Goal: Task Accomplishment & Management: Manage account settings

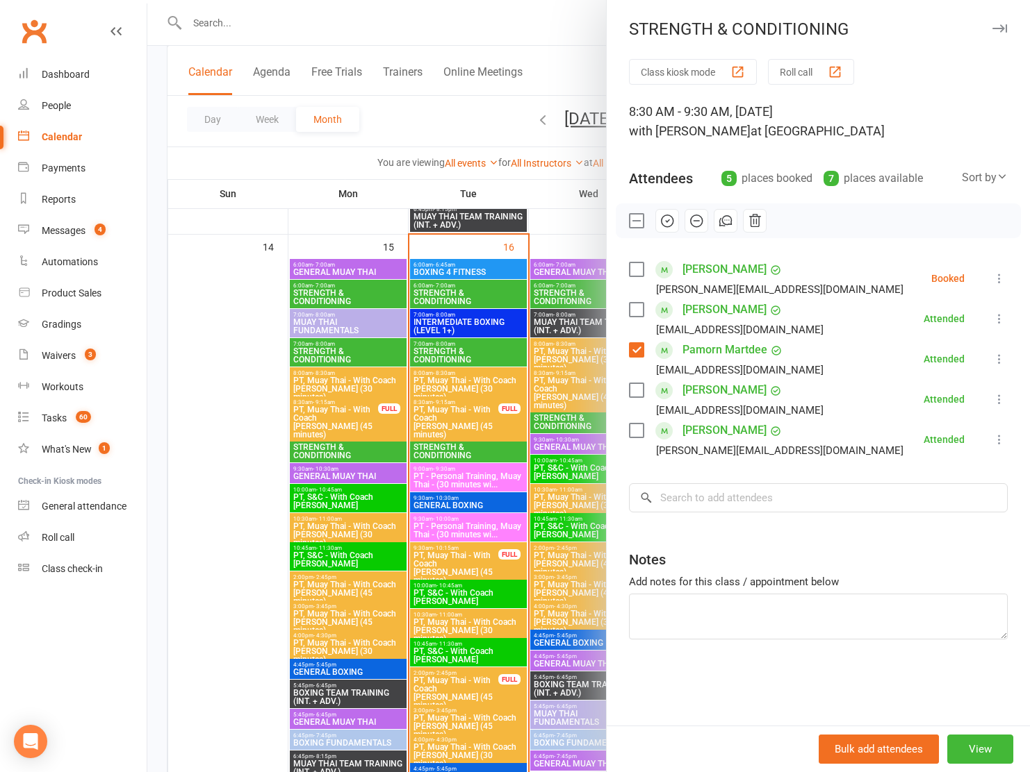
click at [636, 272] on label at bounding box center [636, 270] width 14 height 14
click at [666, 220] on icon "button" at bounding box center [666, 220] width 15 height 15
click at [636, 271] on label at bounding box center [636, 270] width 14 height 14
click at [638, 352] on label at bounding box center [636, 350] width 14 height 14
click at [465, 109] on div at bounding box center [588, 386] width 882 height 772
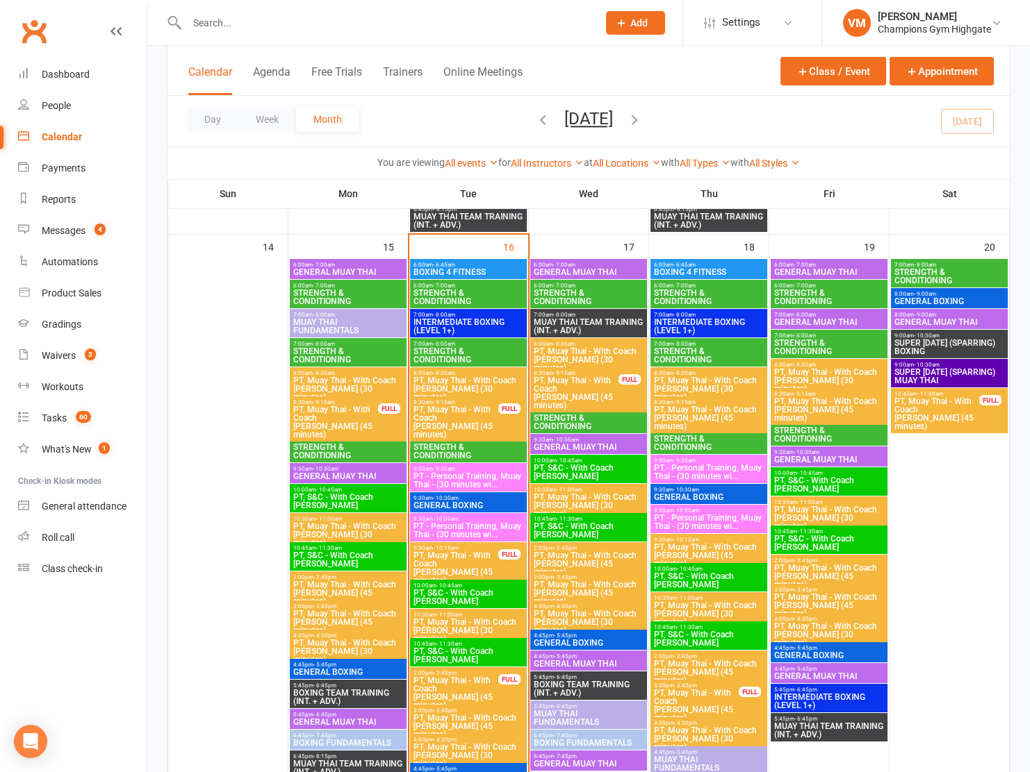
click at [72, 138] on div "Calendar" at bounding box center [62, 136] width 40 height 11
click at [57, 228] on div "Messages" at bounding box center [64, 230] width 44 height 11
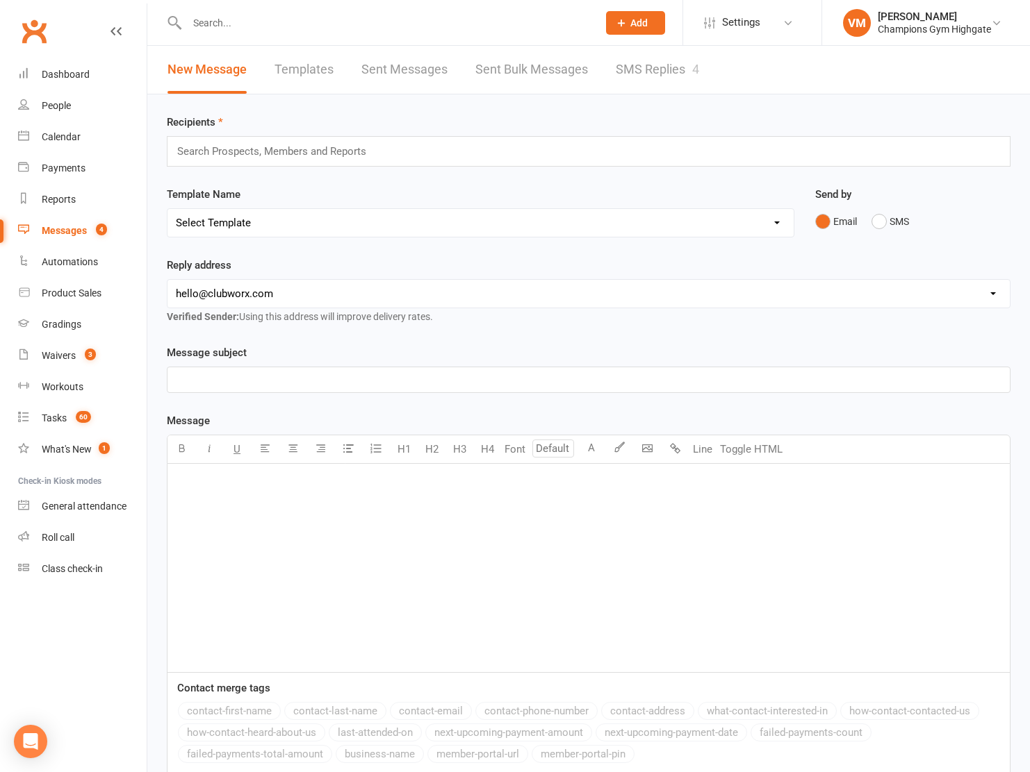
click at [677, 75] on link "SMS Replies 4" at bounding box center [656, 70] width 83 height 48
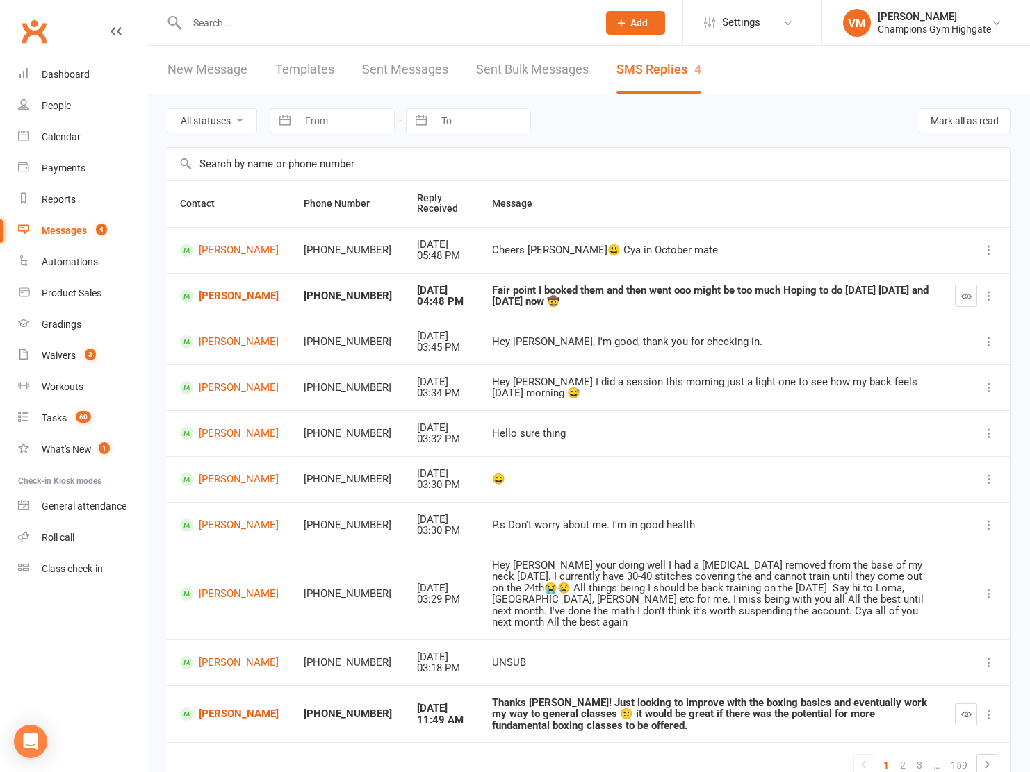
click at [71, 233] on div "Messages" at bounding box center [64, 230] width 45 height 11
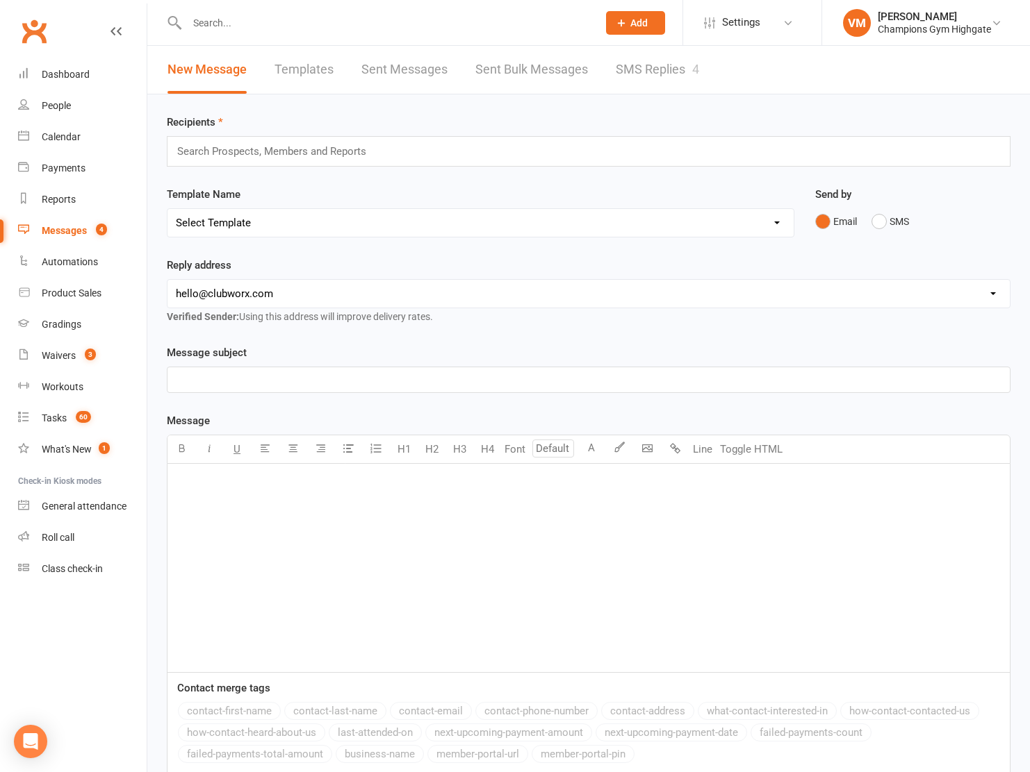
click at [634, 65] on link "SMS Replies 4" at bounding box center [656, 70] width 83 height 48
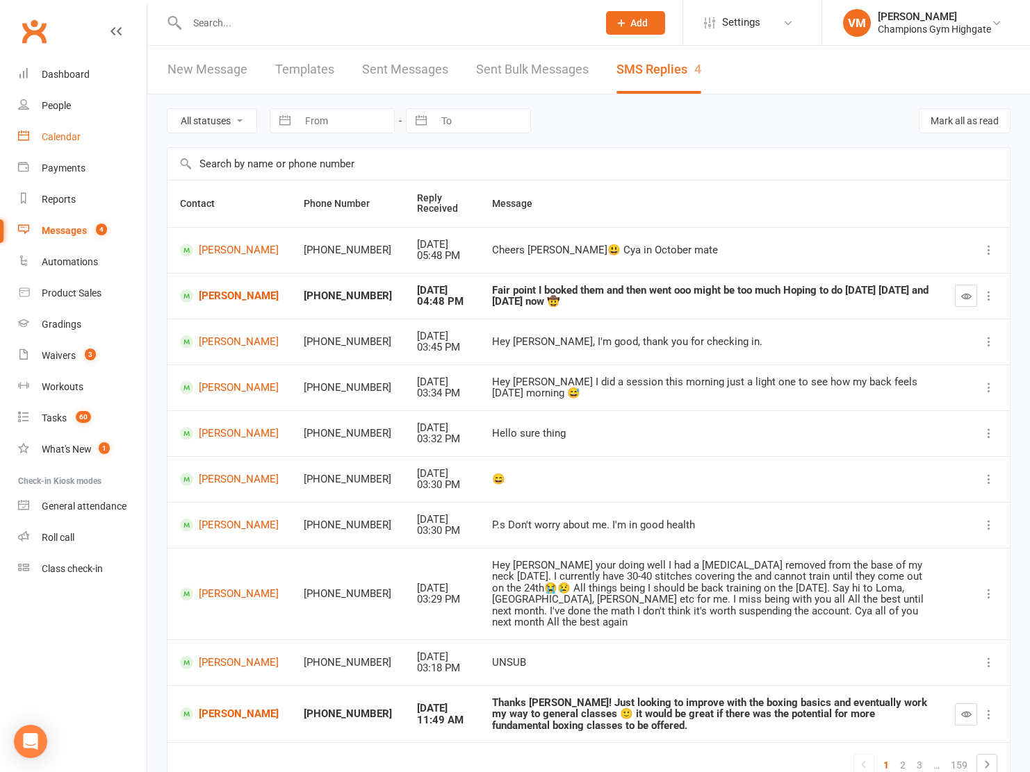
click at [72, 142] on div "Calendar" at bounding box center [61, 136] width 39 height 11
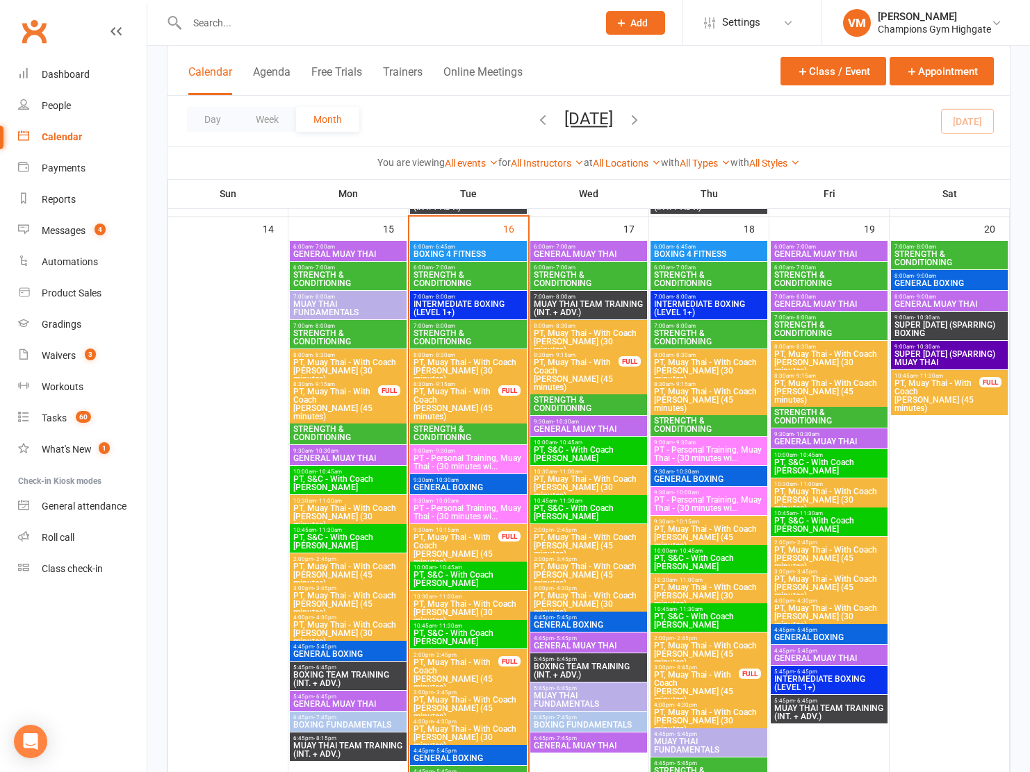
scroll to position [1399, 0]
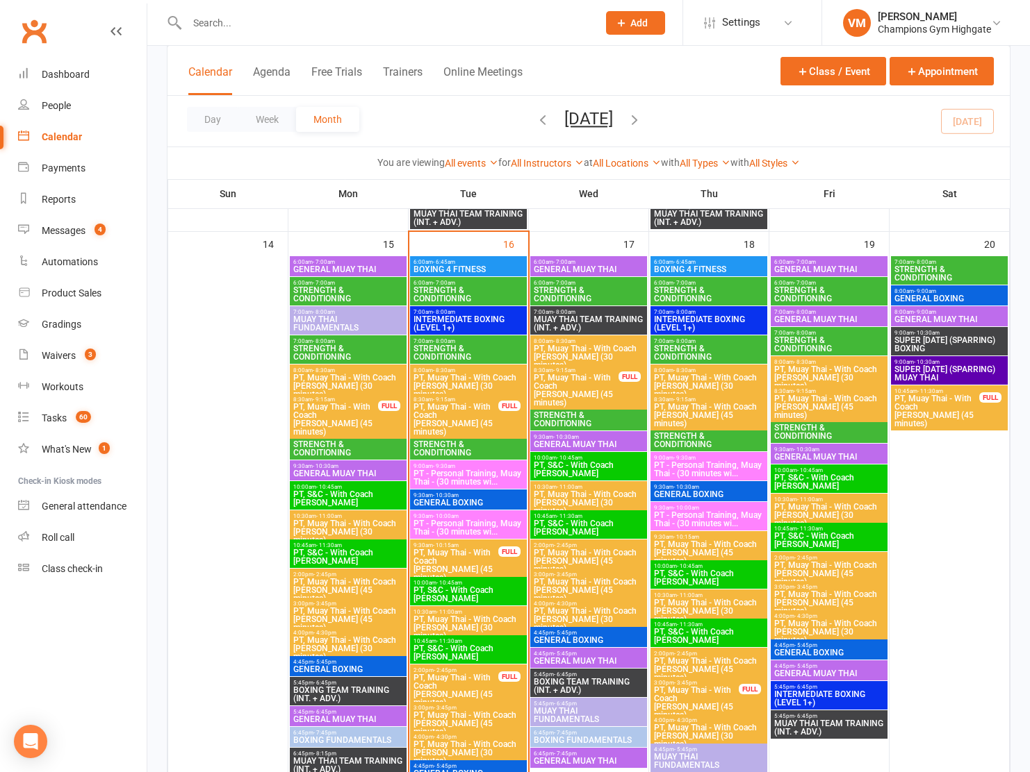
click at [458, 409] on span "PT, Muay Thai - With Coach [PERSON_NAME] (45 minutes)" at bounding box center [456, 419] width 86 height 33
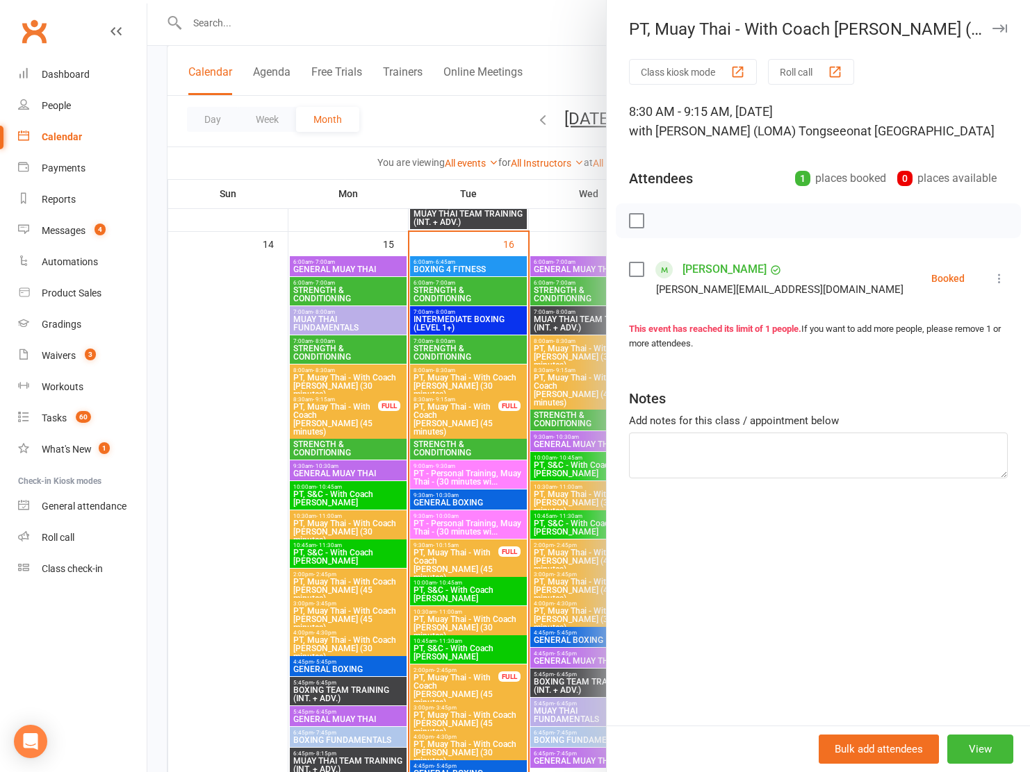
click at [636, 271] on label at bounding box center [636, 270] width 14 height 14
click at [665, 222] on icon "button" at bounding box center [666, 220] width 15 height 15
click at [443, 440] on div at bounding box center [588, 386] width 882 height 772
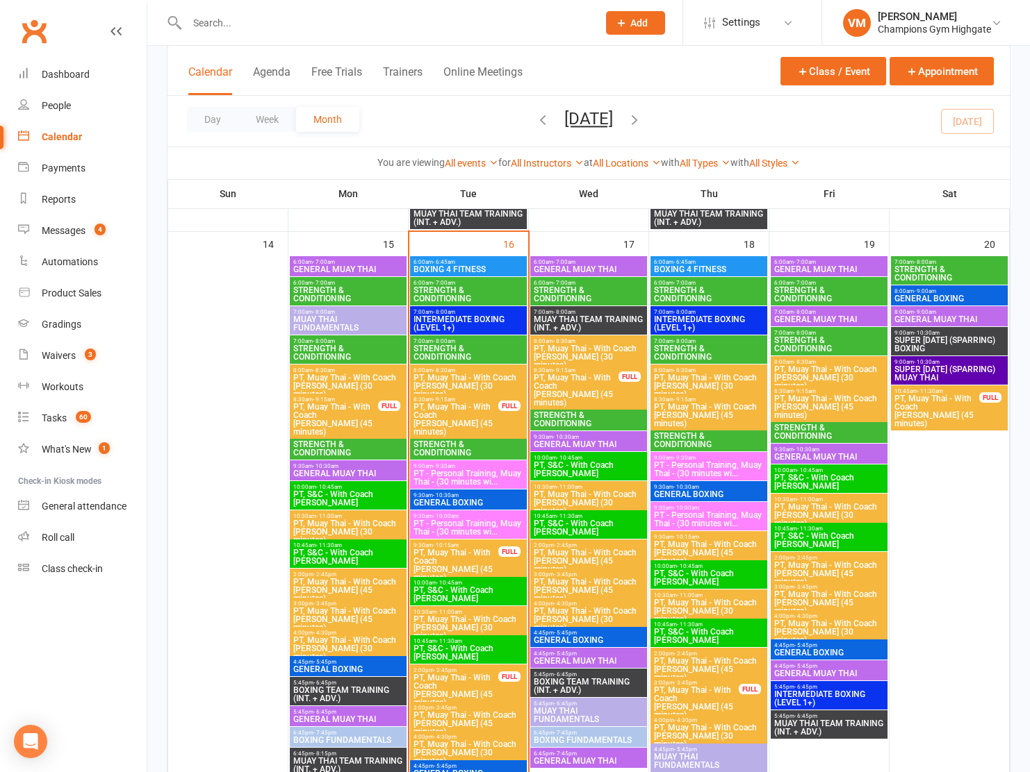
click at [455, 554] on span "PT, Muay Thai - With Coach [PERSON_NAME] (45 minutes)" at bounding box center [456, 565] width 86 height 33
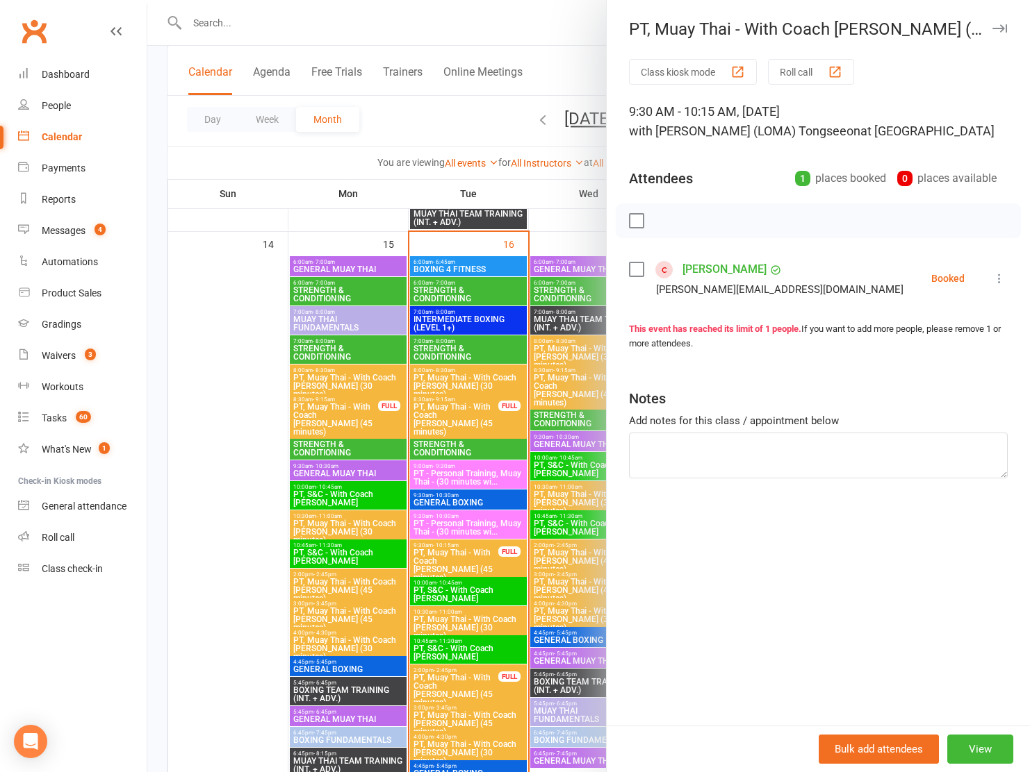
click at [631, 265] on label at bounding box center [636, 270] width 14 height 14
click at [663, 219] on icon "button" at bounding box center [666, 220] width 15 height 15
click at [446, 447] on div at bounding box center [588, 386] width 882 height 772
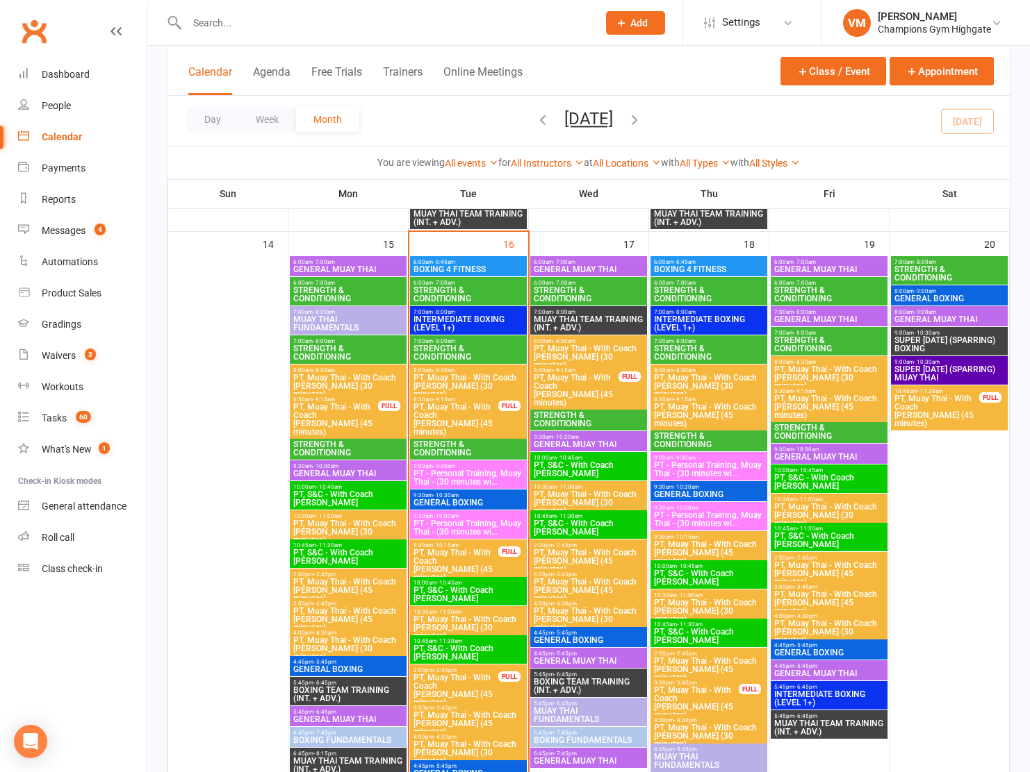
click at [442, 470] on span "PT - Personal Training, Muay Thai - (30 minutes wi..." at bounding box center [468, 478] width 111 height 17
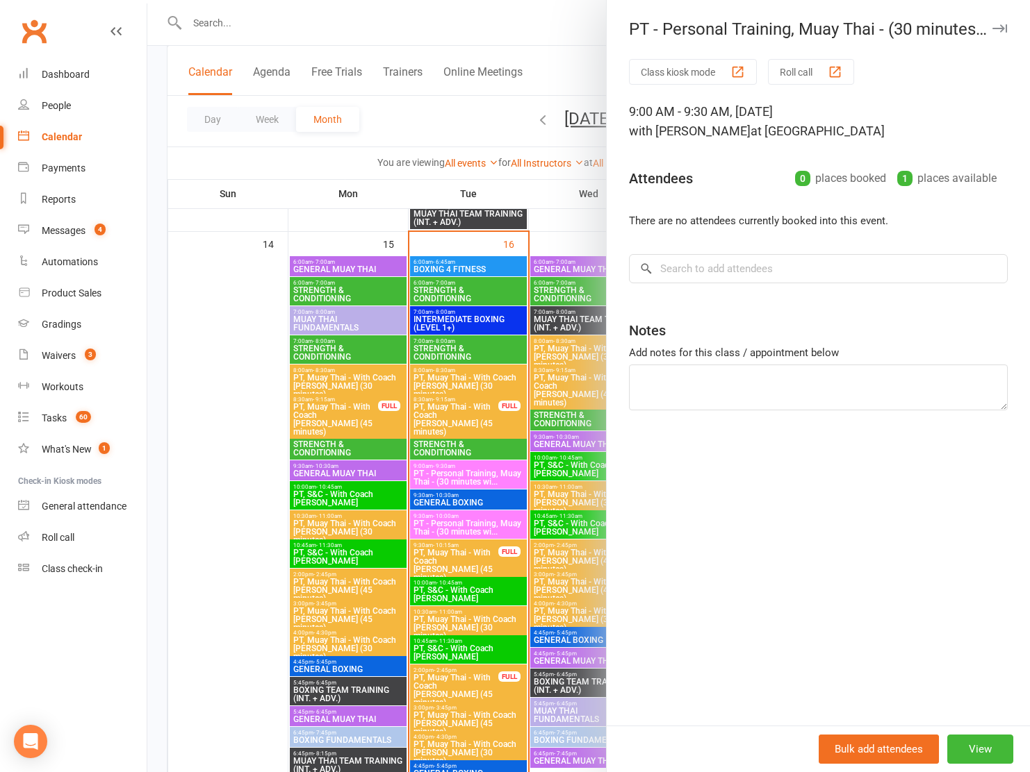
click at [449, 506] on div at bounding box center [588, 386] width 882 height 772
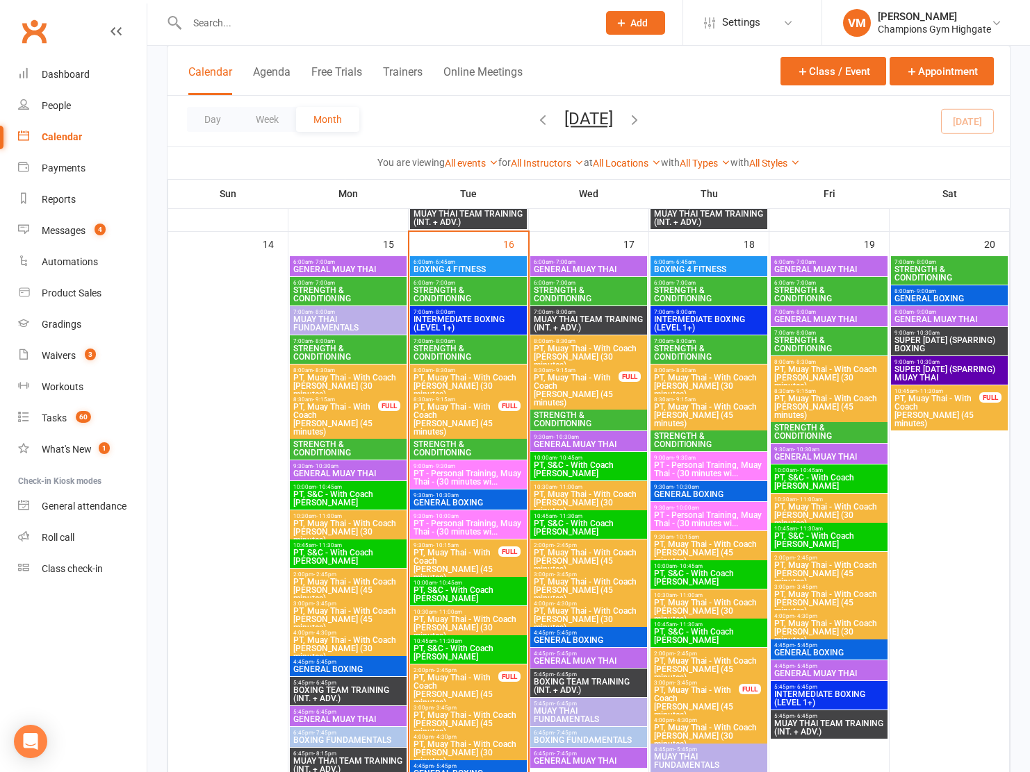
click at [449, 506] on span "GENERAL BOXING" at bounding box center [468, 503] width 111 height 8
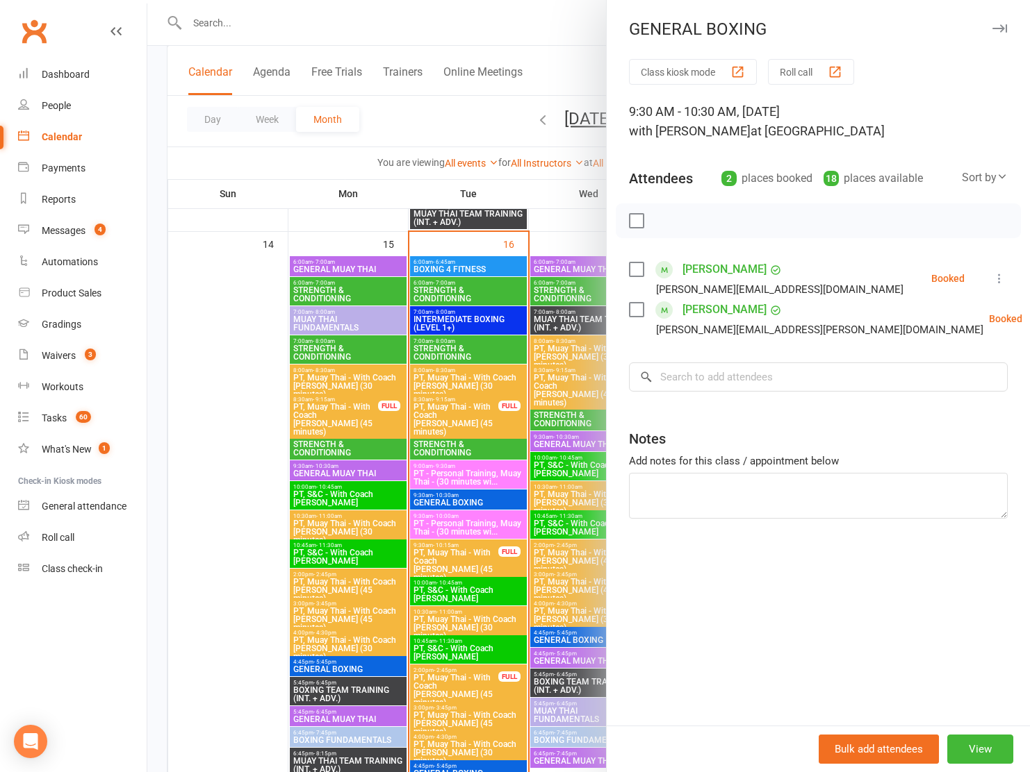
click at [640, 221] on label at bounding box center [636, 221] width 14 height 14
click at [669, 222] on icon "button" at bounding box center [666, 220] width 15 height 15
click at [560, 220] on div at bounding box center [588, 386] width 882 height 772
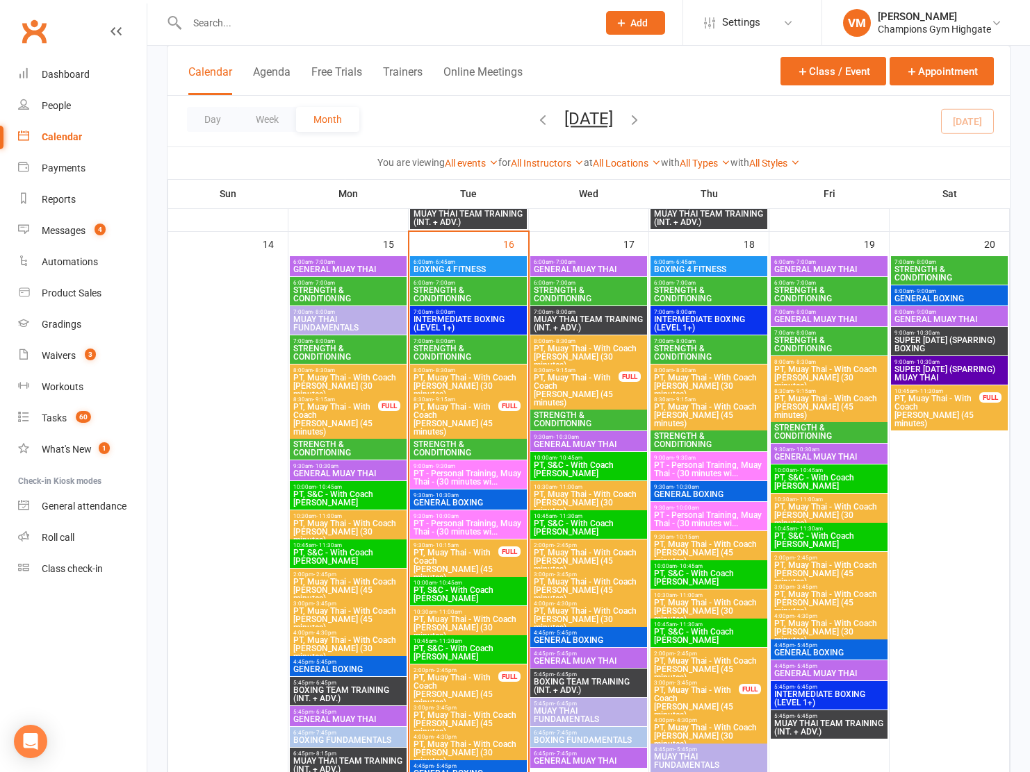
click at [436, 452] on span "STRENGTH & CONDITIONING" at bounding box center [468, 448] width 111 height 17
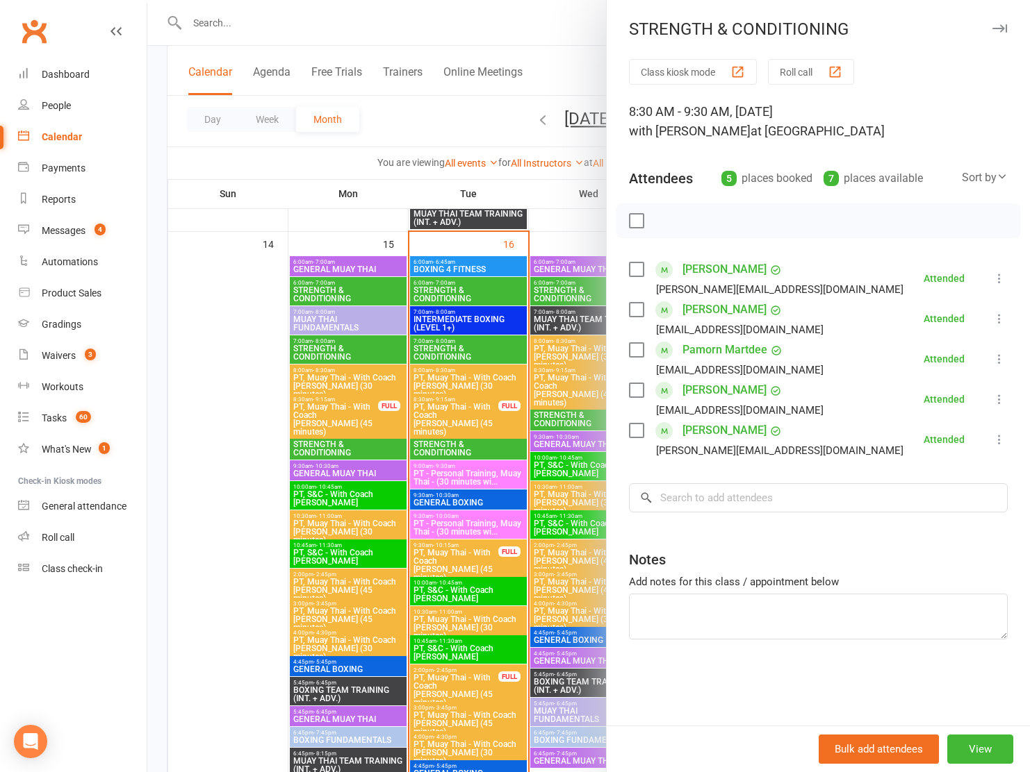
click at [447, 417] on div at bounding box center [588, 386] width 882 height 772
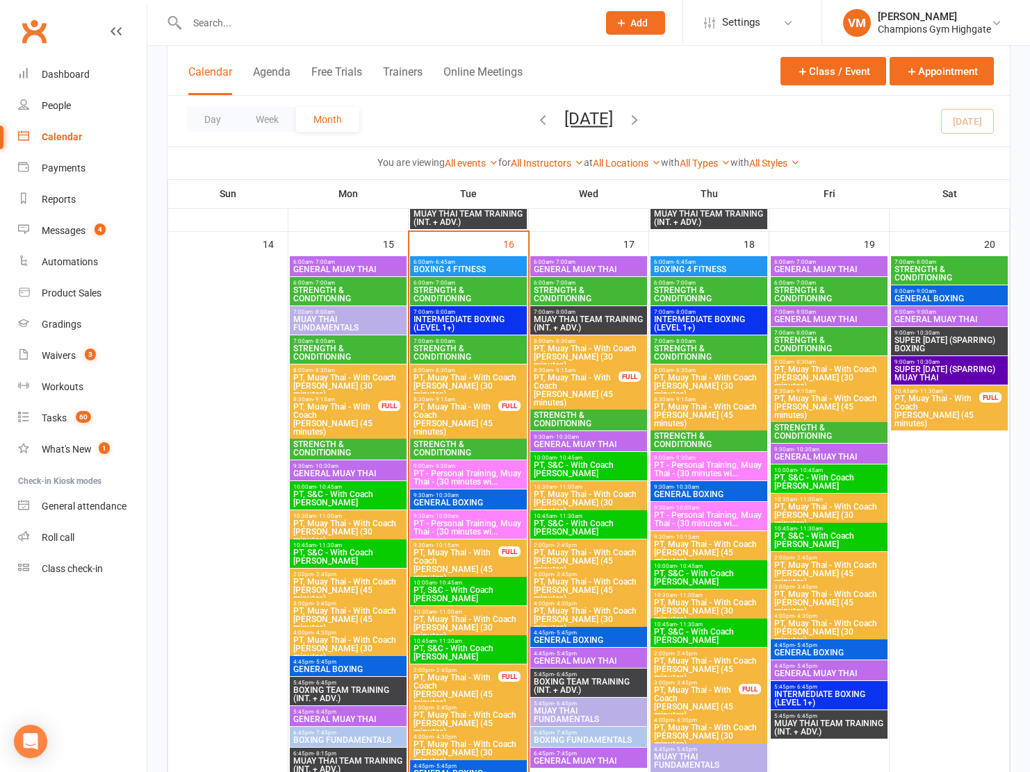
click at [447, 417] on span "PT, Muay Thai - With Coach [PERSON_NAME] (45 minutes)" at bounding box center [456, 419] width 86 height 33
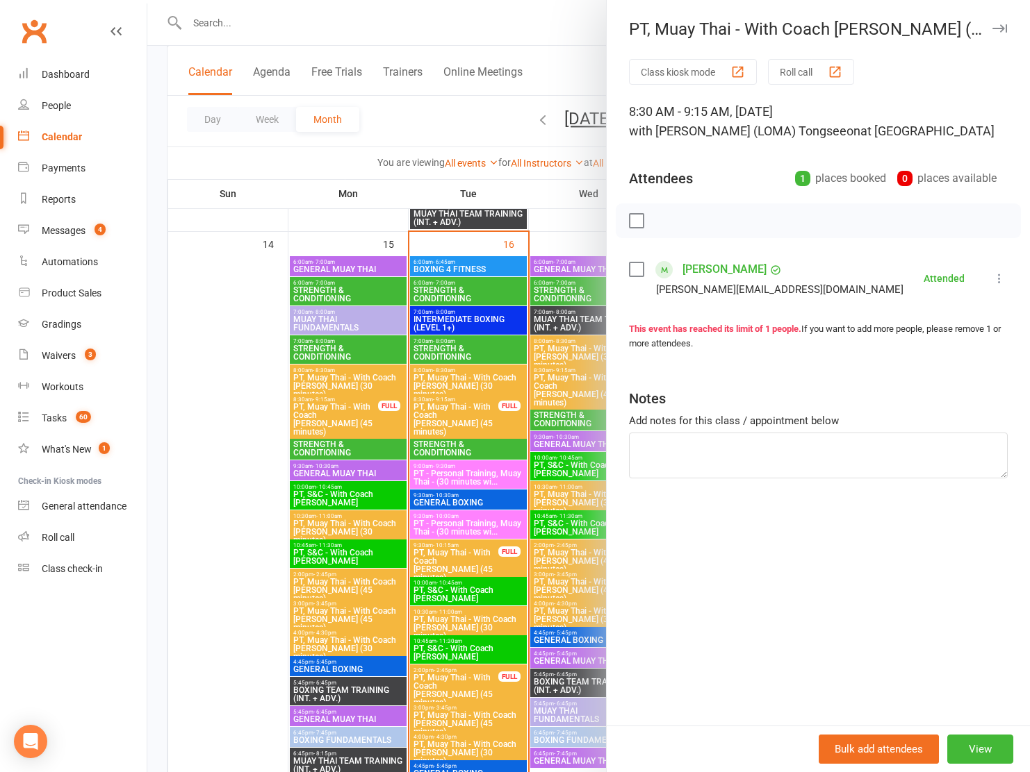
click at [451, 384] on div at bounding box center [588, 386] width 882 height 772
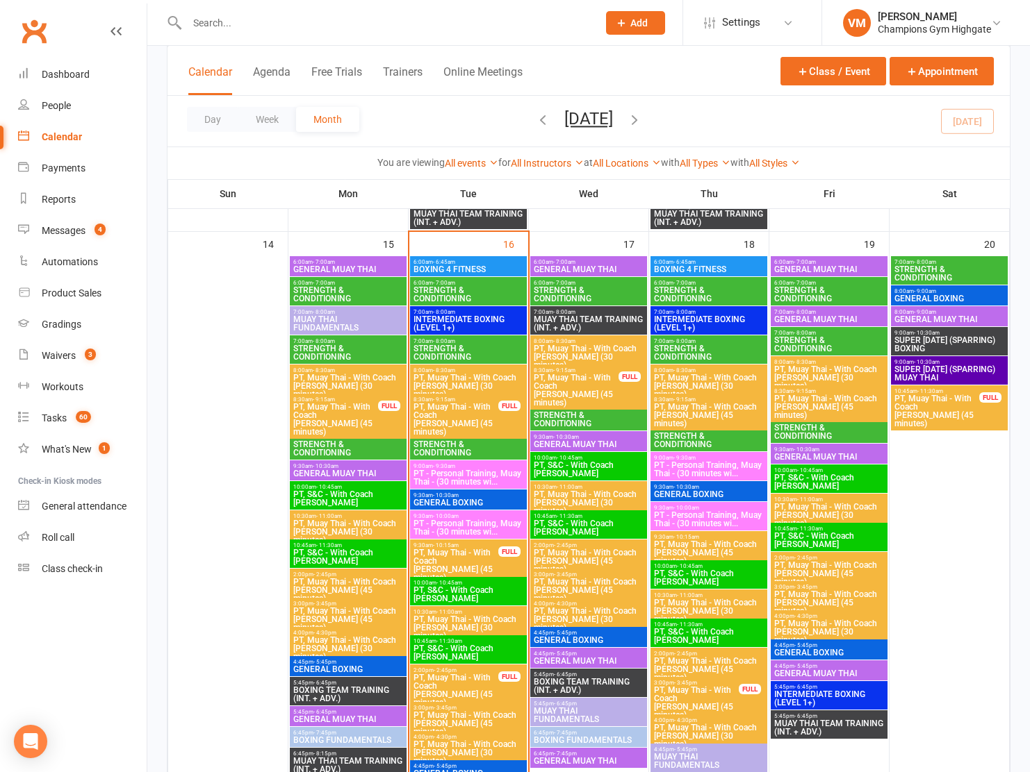
click at [451, 384] on span "PT, Muay Thai - With Coach [PERSON_NAME] (30 minutes)" at bounding box center [468, 386] width 111 height 25
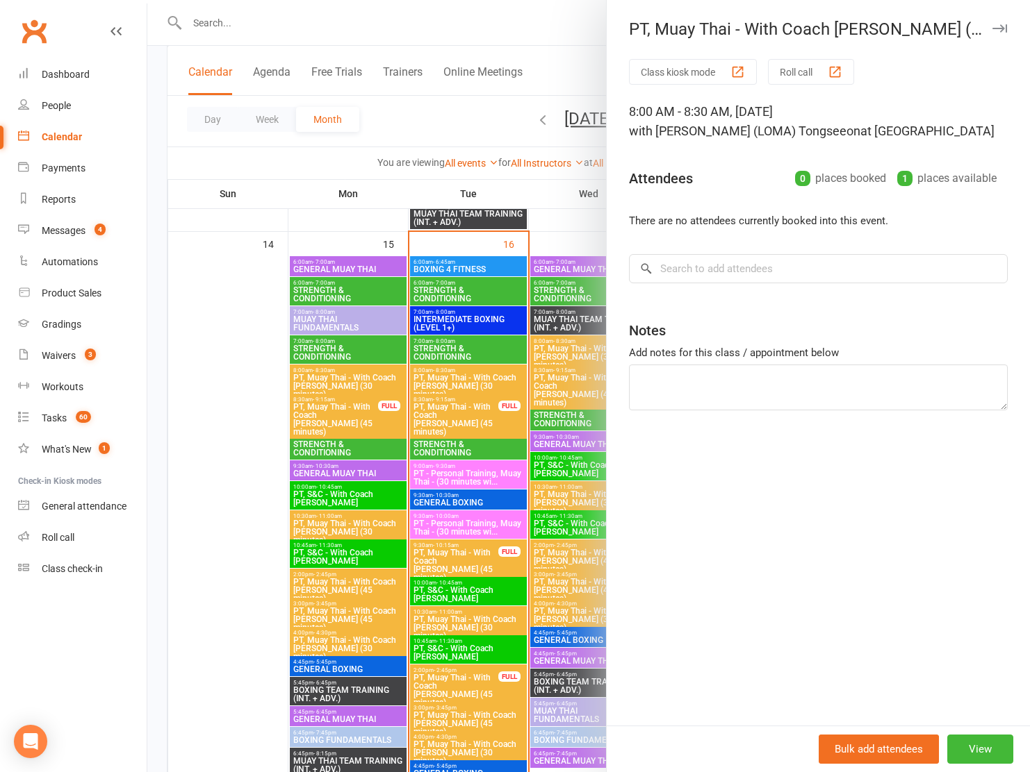
click at [451, 383] on div at bounding box center [588, 386] width 882 height 772
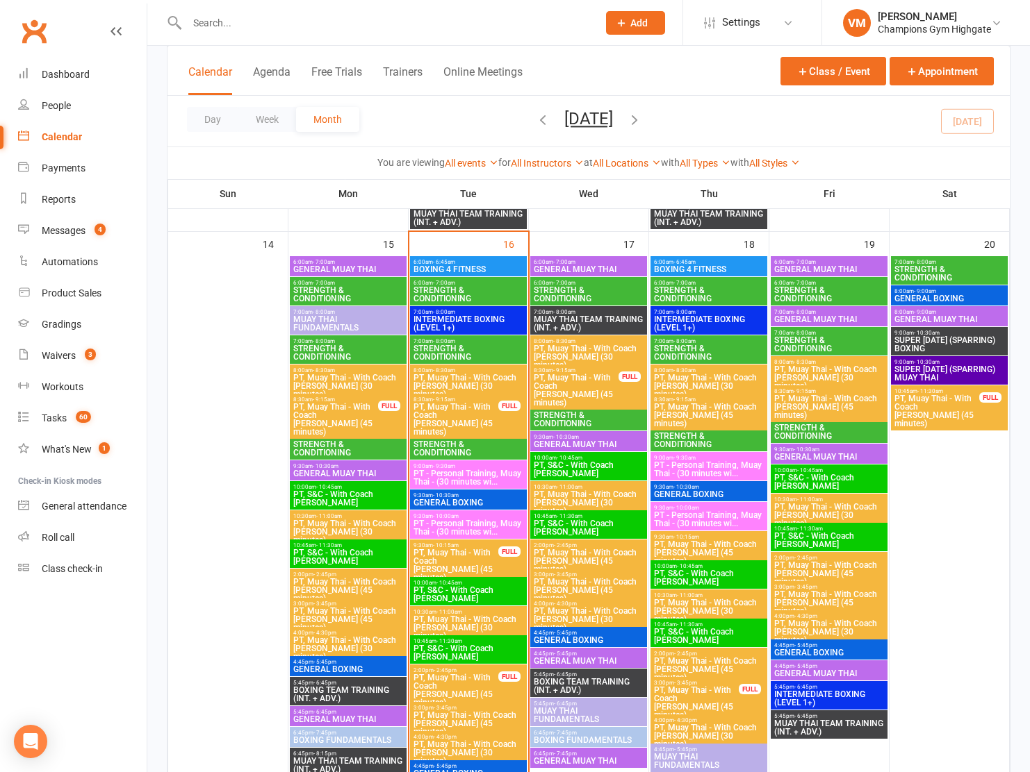
click at [454, 352] on span "STRENGTH & CONDITIONING" at bounding box center [468, 353] width 111 height 17
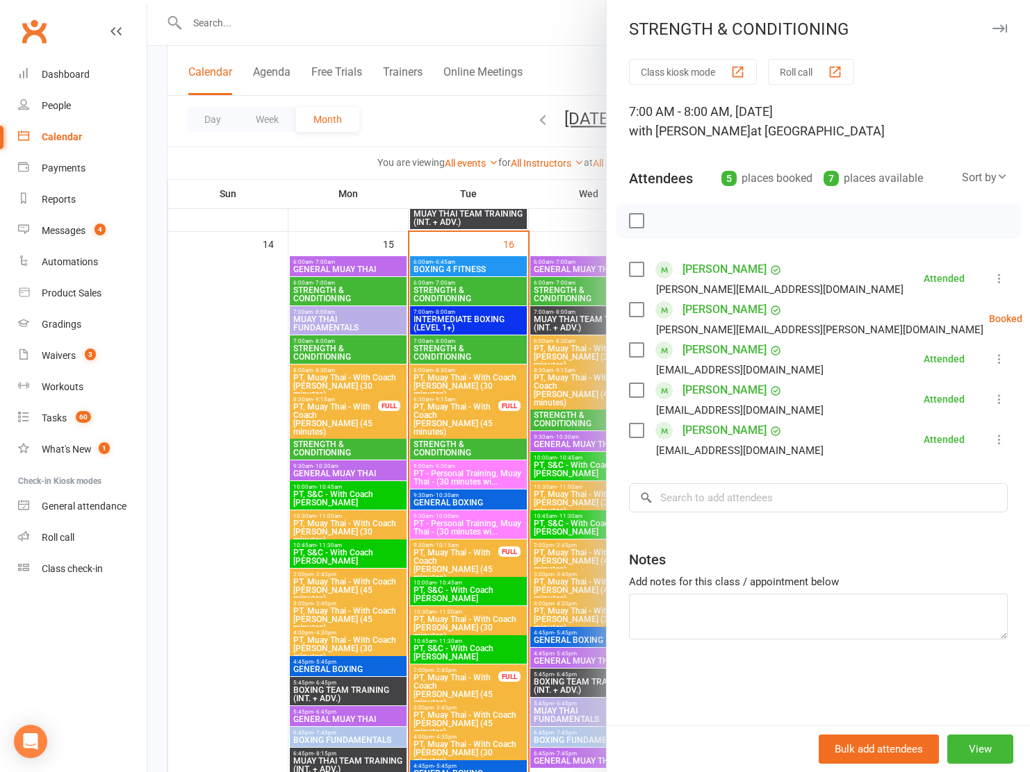
click at [454, 352] on div at bounding box center [588, 386] width 882 height 772
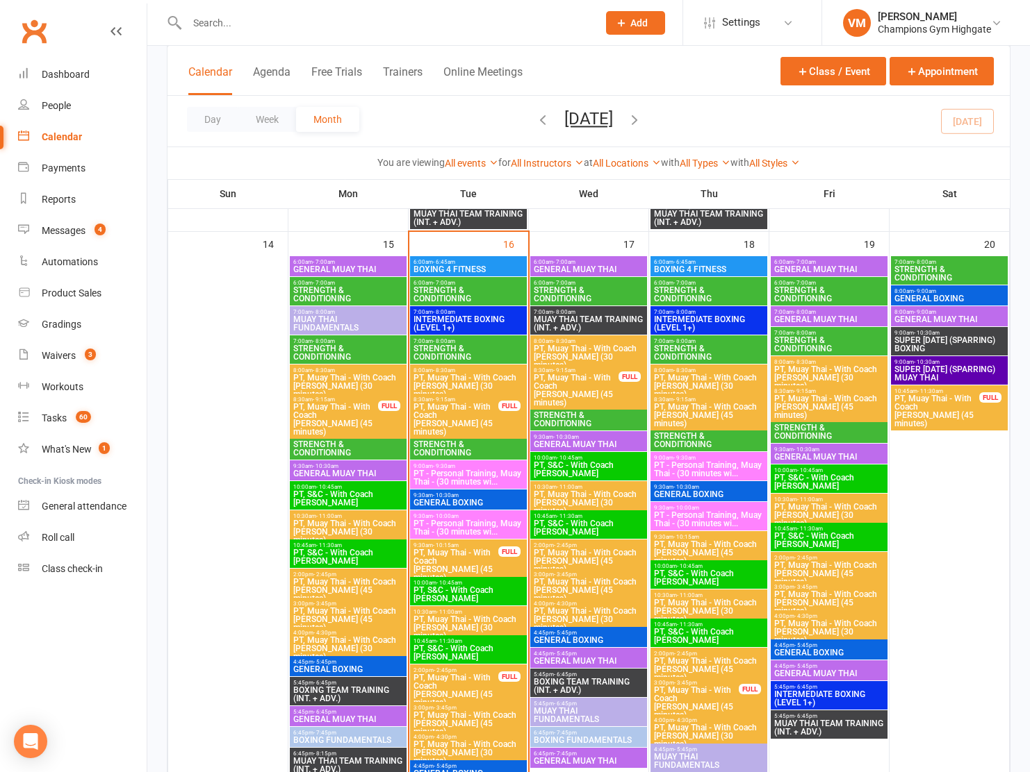
click at [454, 352] on span "STRENGTH & CONDITIONING" at bounding box center [468, 353] width 111 height 17
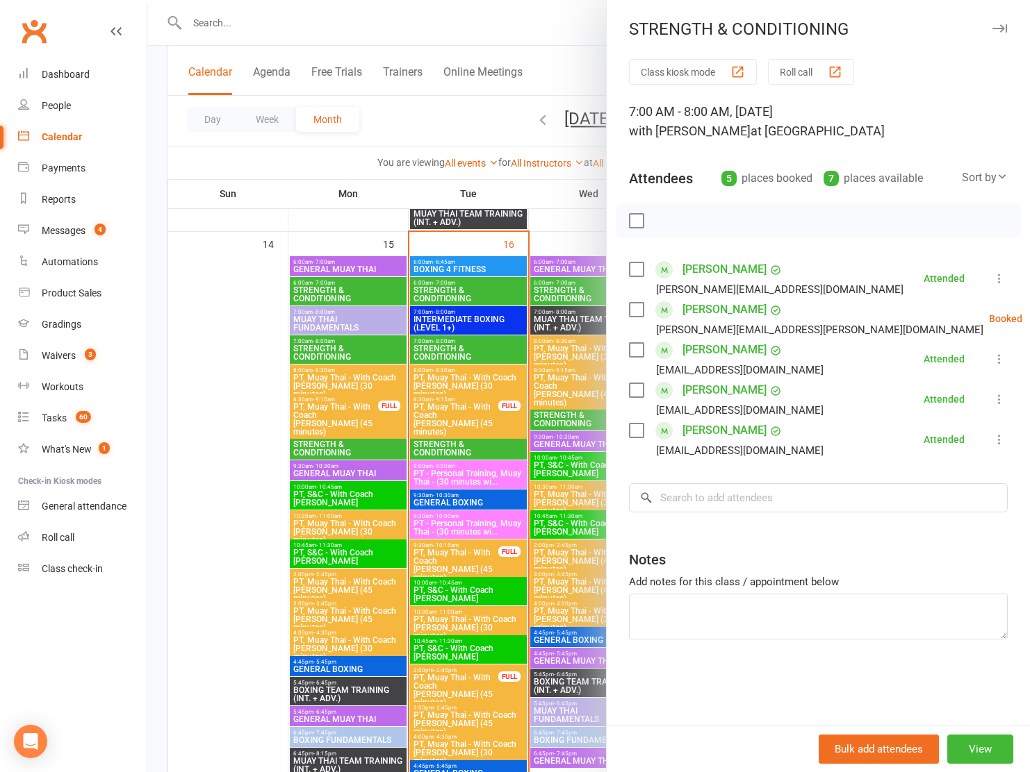
click at [993, 306] on li "[PERSON_NAME] [PERSON_NAME][EMAIL_ADDRESS][PERSON_NAME][DOMAIN_NAME] Booked Mor…" at bounding box center [818, 319] width 379 height 40
click at [942, 367] on link "Remove" at bounding box center [989, 374] width 149 height 28
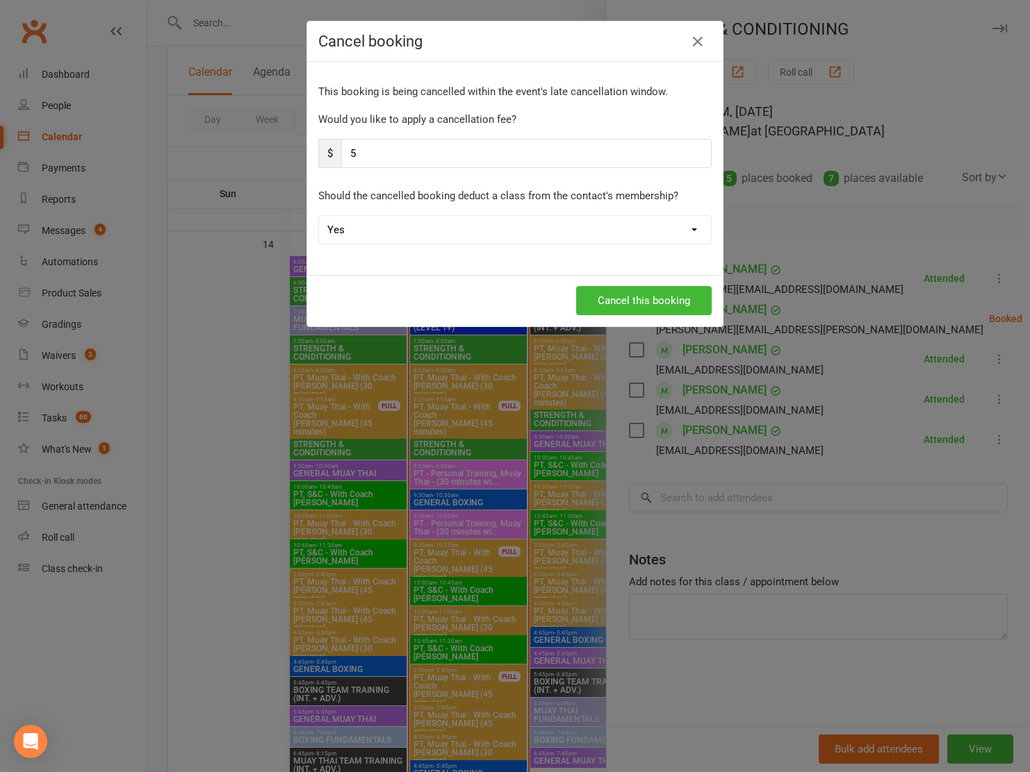
click at [583, 168] on div "This booking is being cancelled within the event's late cancellation window. Wo…" at bounding box center [514, 168] width 415 height 213
click at [560, 146] on input "5" at bounding box center [526, 153] width 370 height 29
type input "0"
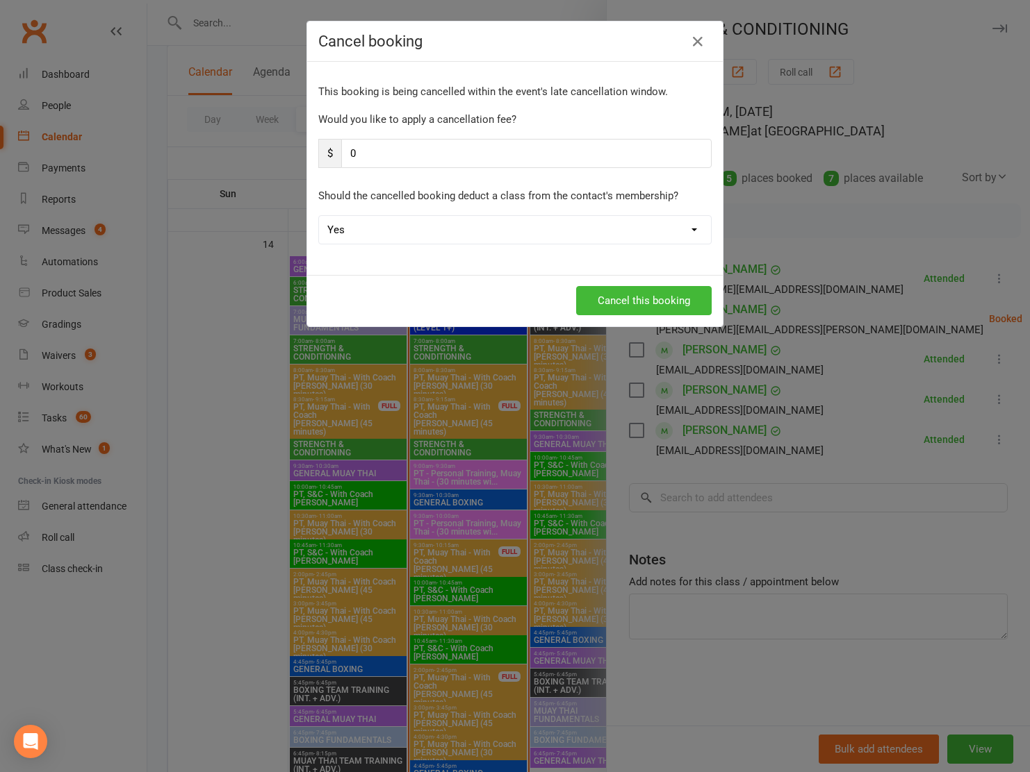
click at [504, 233] on select "Yes No" at bounding box center [515, 230] width 392 height 28
select select "1"
click at [319, 216] on select "Yes No" at bounding box center [515, 230] width 392 height 28
click at [622, 303] on button "Cancel this booking" at bounding box center [643, 300] width 135 height 29
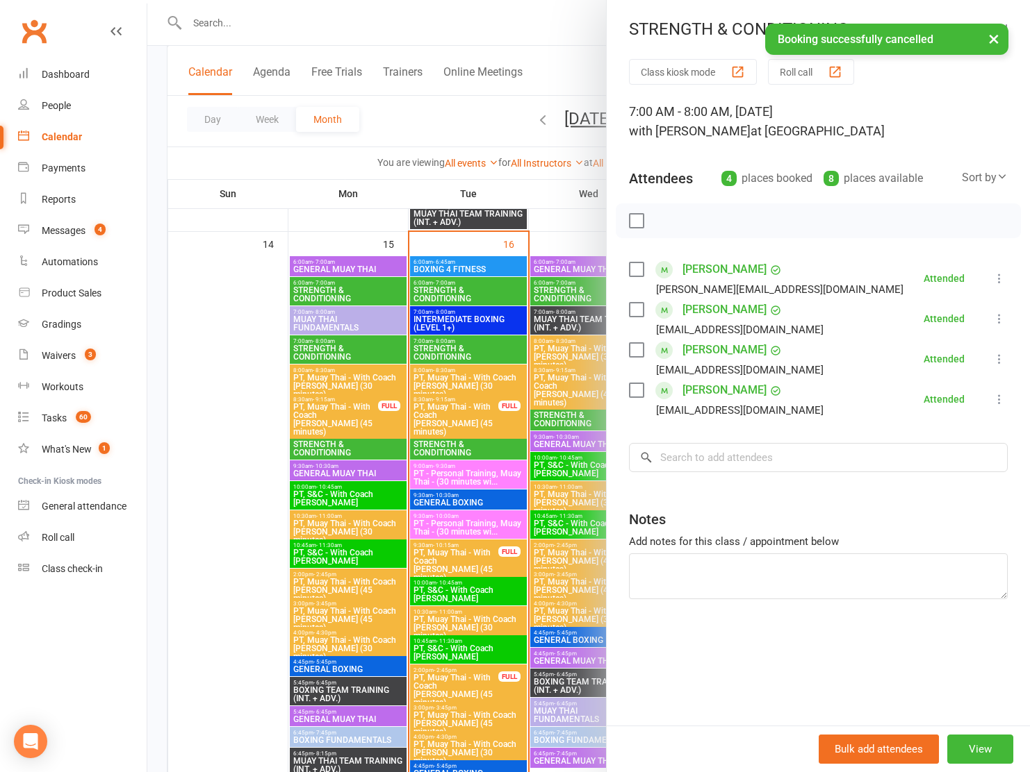
click at [577, 218] on div at bounding box center [588, 386] width 882 height 772
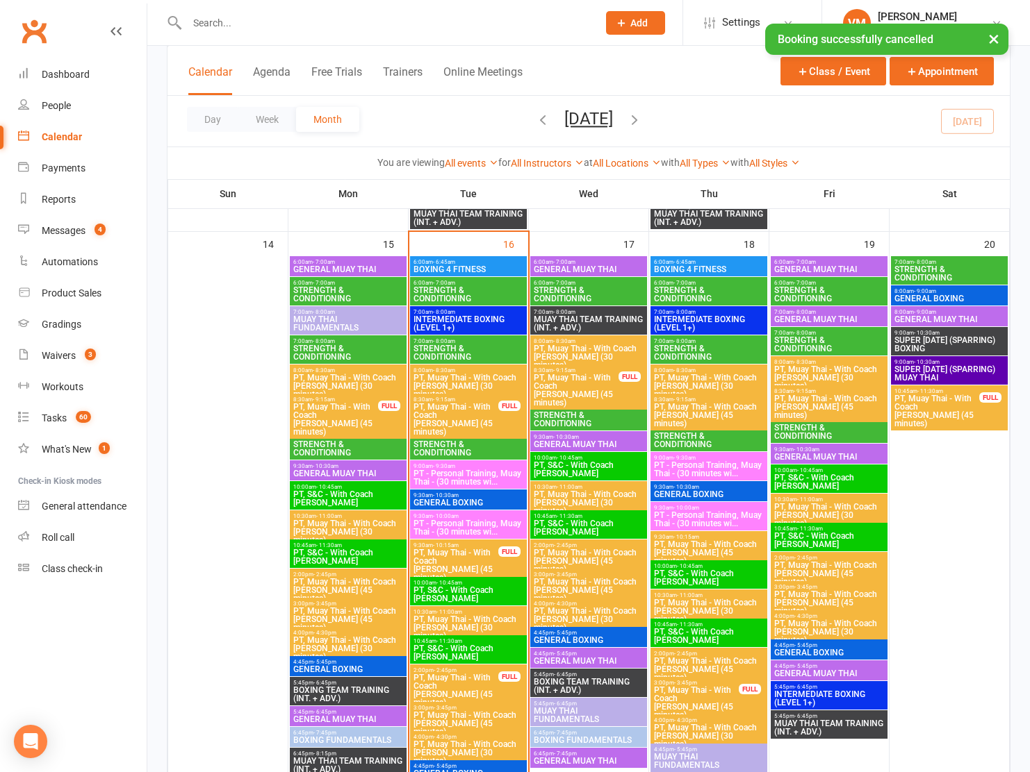
click at [476, 315] on span "INTERMEDIATE BOXING (LEVEL 1+)" at bounding box center [468, 323] width 111 height 17
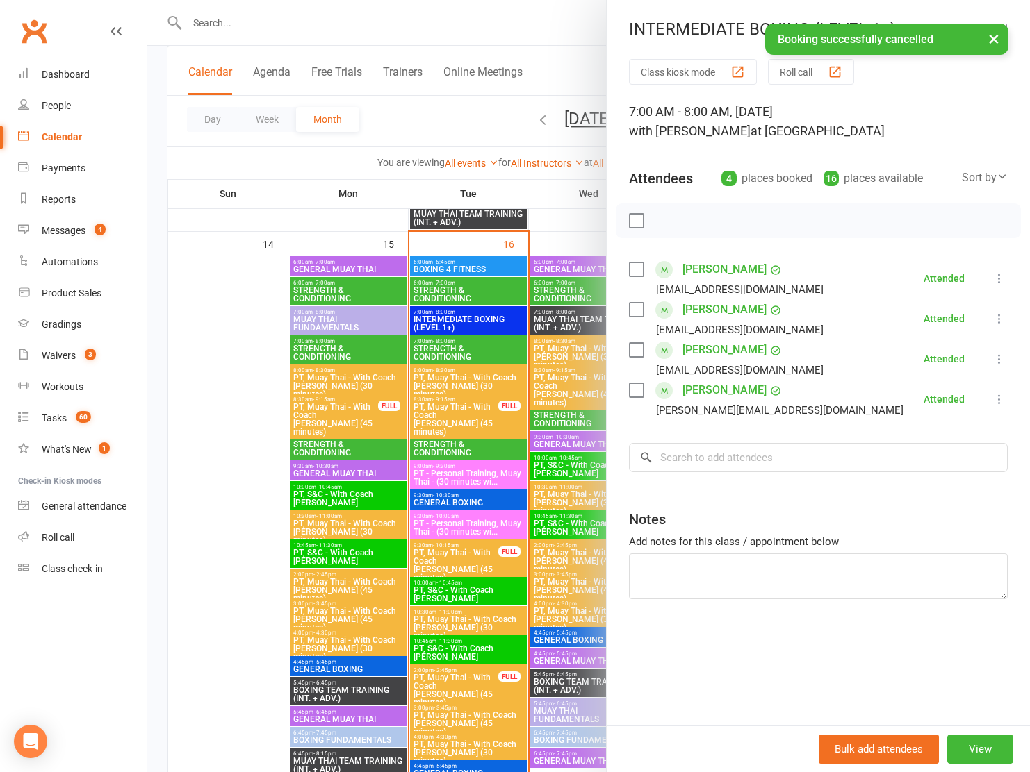
click at [476, 315] on div at bounding box center [588, 386] width 882 height 772
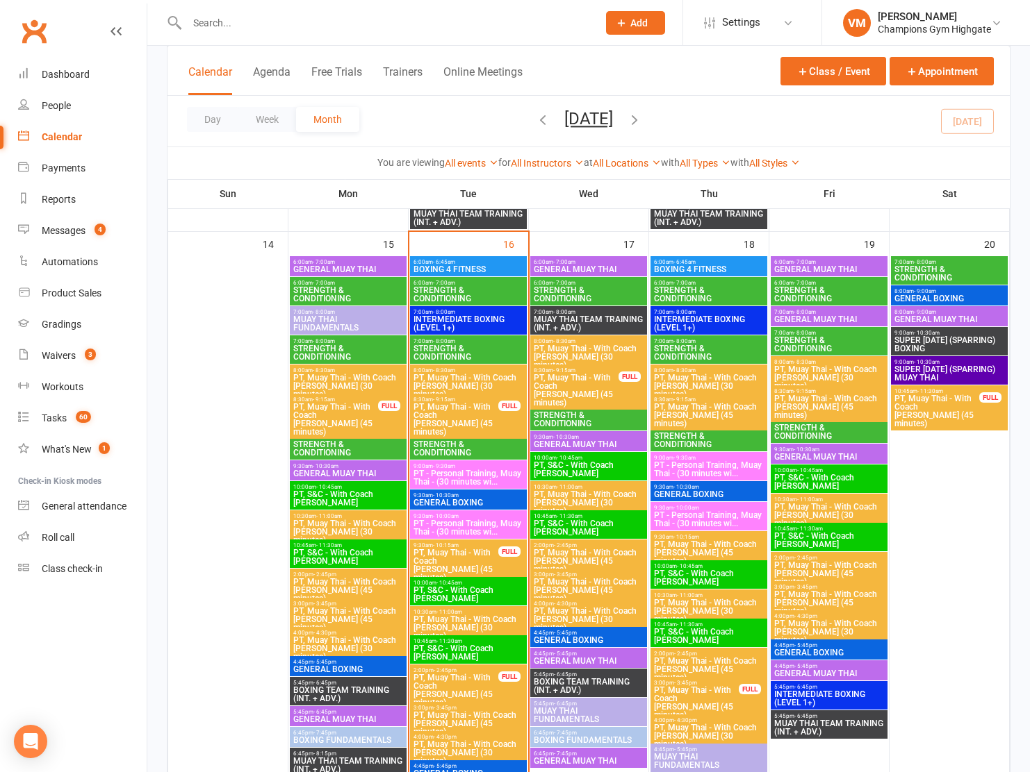
click at [465, 282] on span "6:00am - 7:00am" at bounding box center [468, 283] width 111 height 6
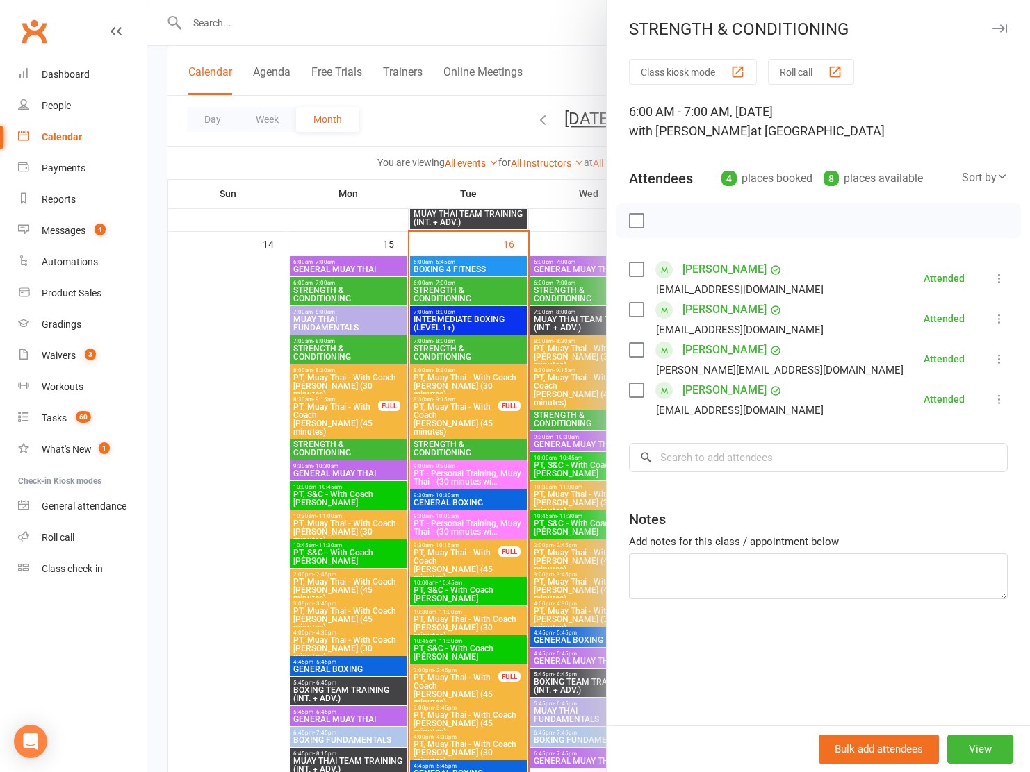
click at [465, 282] on div at bounding box center [588, 386] width 882 height 772
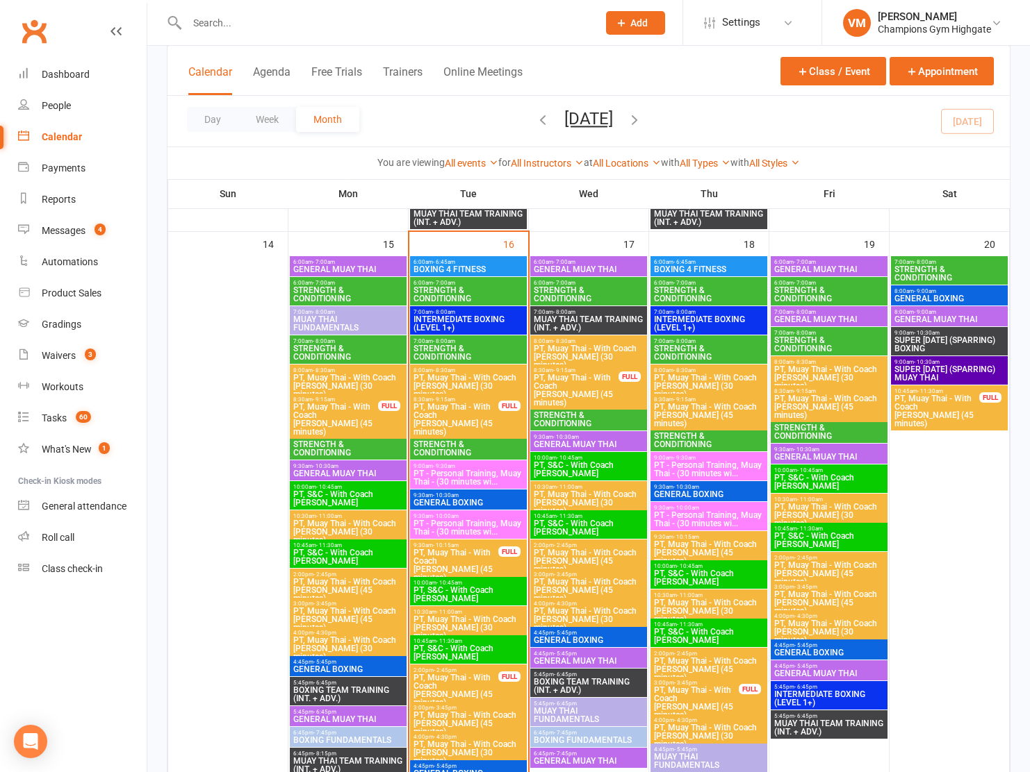
click at [455, 260] on span "6:00am - 6:45am" at bounding box center [468, 262] width 111 height 6
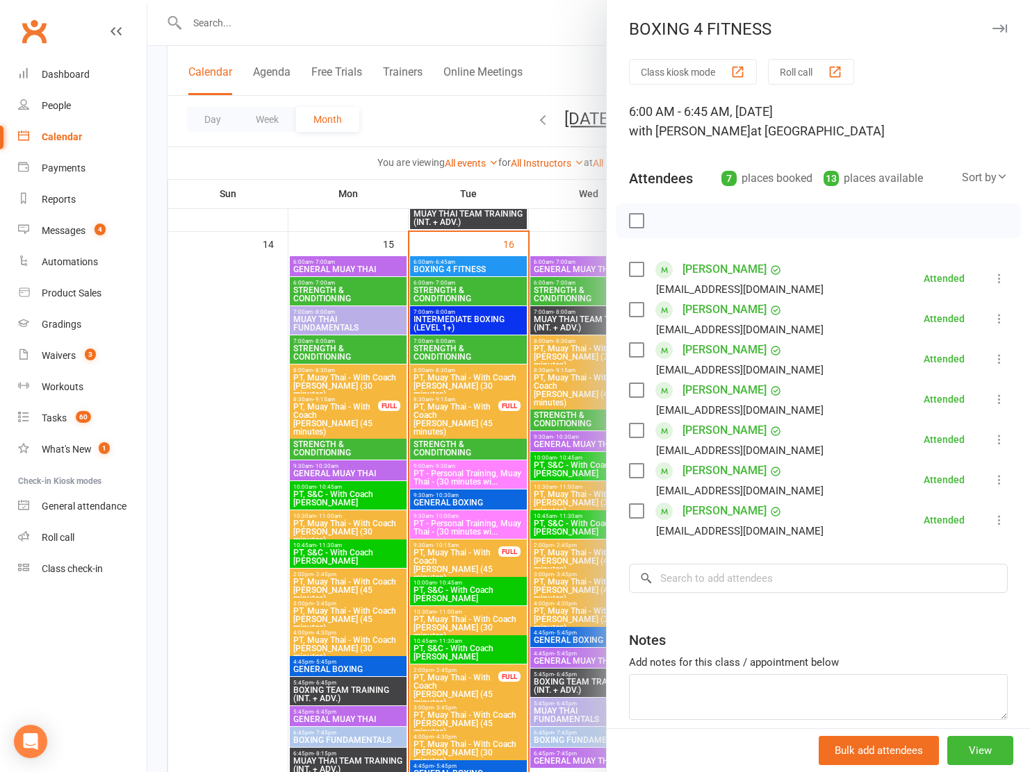
click at [452, 261] on div at bounding box center [588, 386] width 882 height 772
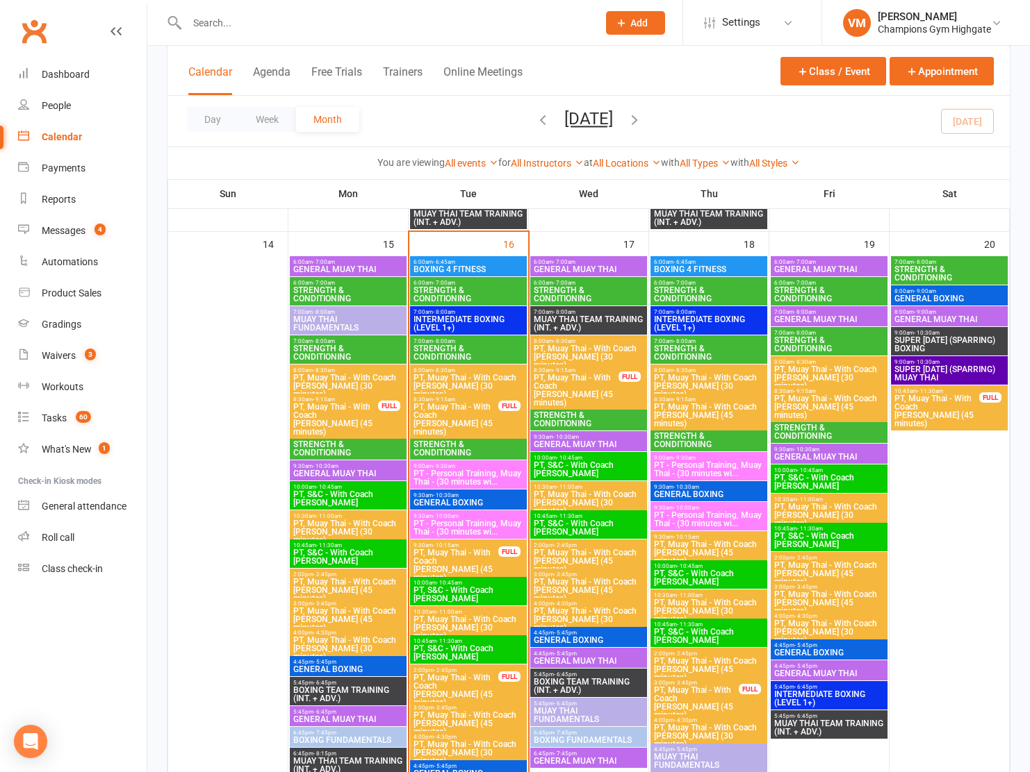
click at [468, 500] on span "GENERAL BOXING" at bounding box center [468, 503] width 111 height 8
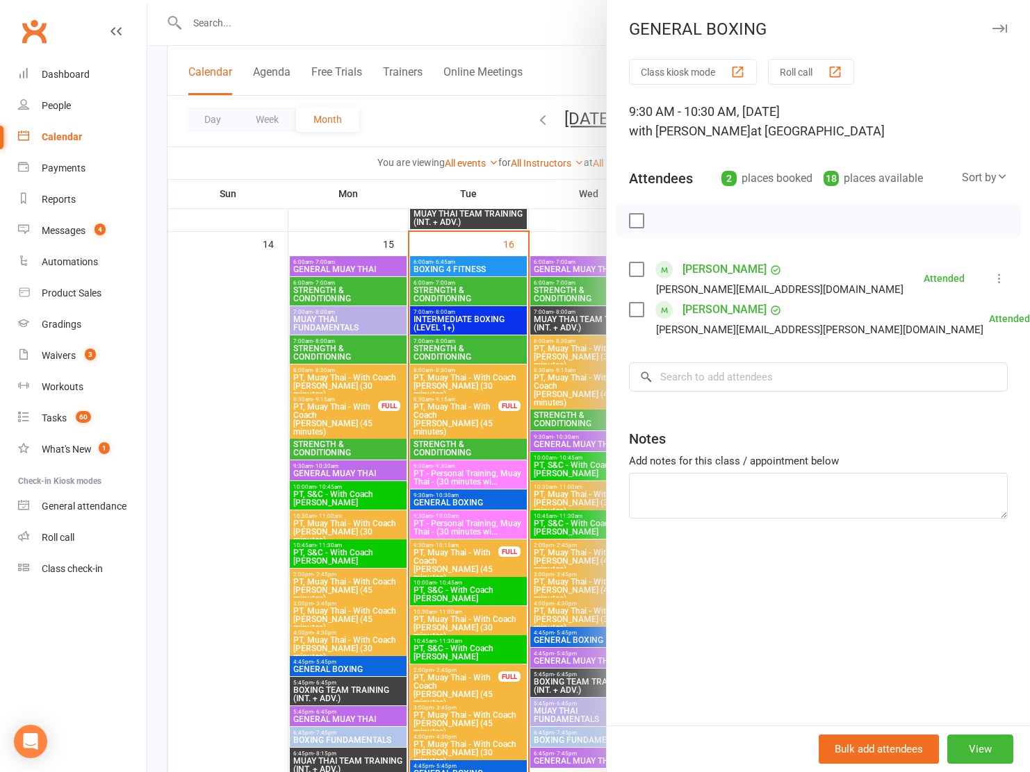
click at [468, 500] on div at bounding box center [588, 386] width 882 height 772
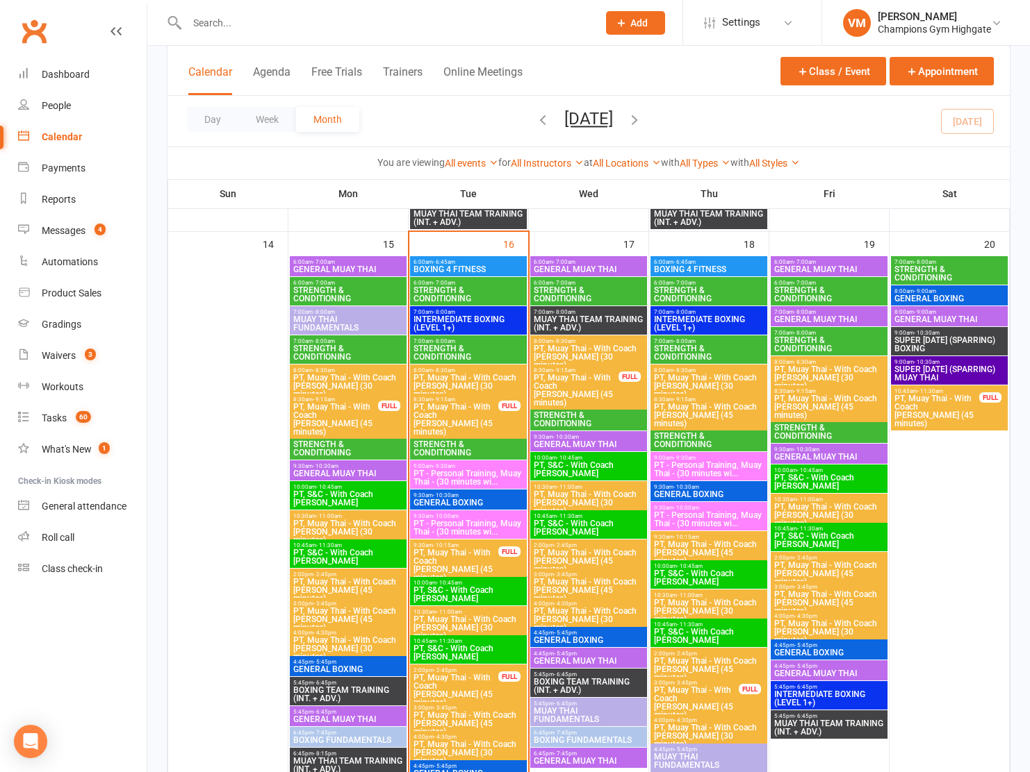
click at [479, 447] on span "STRENGTH & CONDITIONING" at bounding box center [468, 448] width 111 height 17
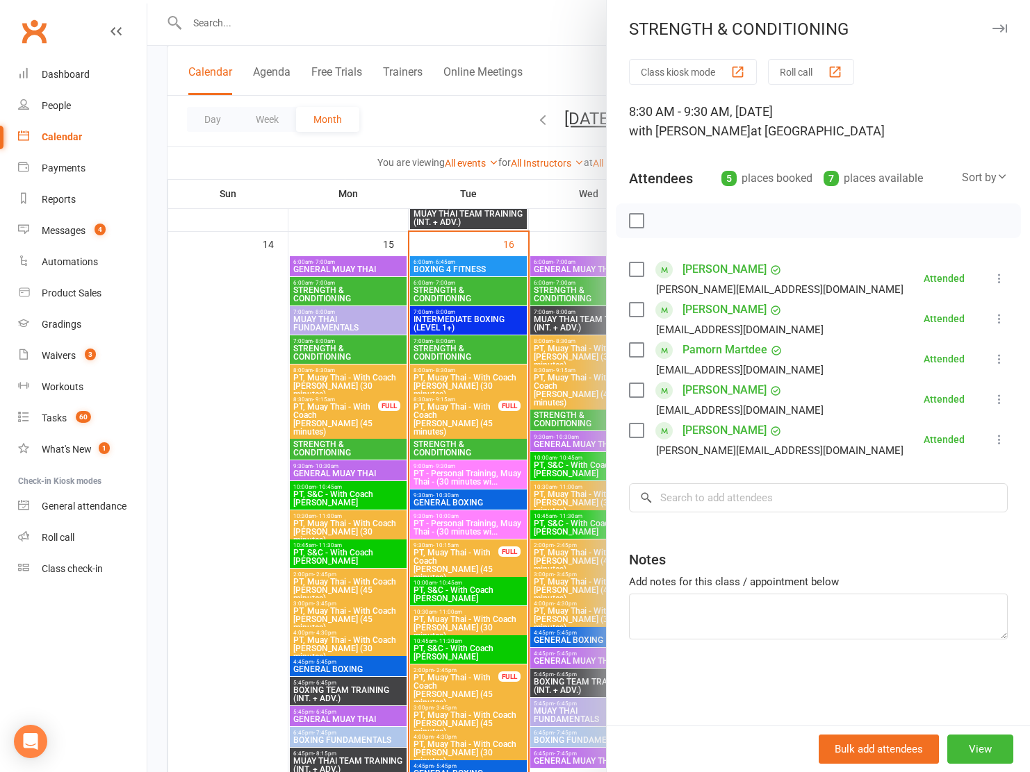
click at [479, 447] on div at bounding box center [588, 386] width 882 height 772
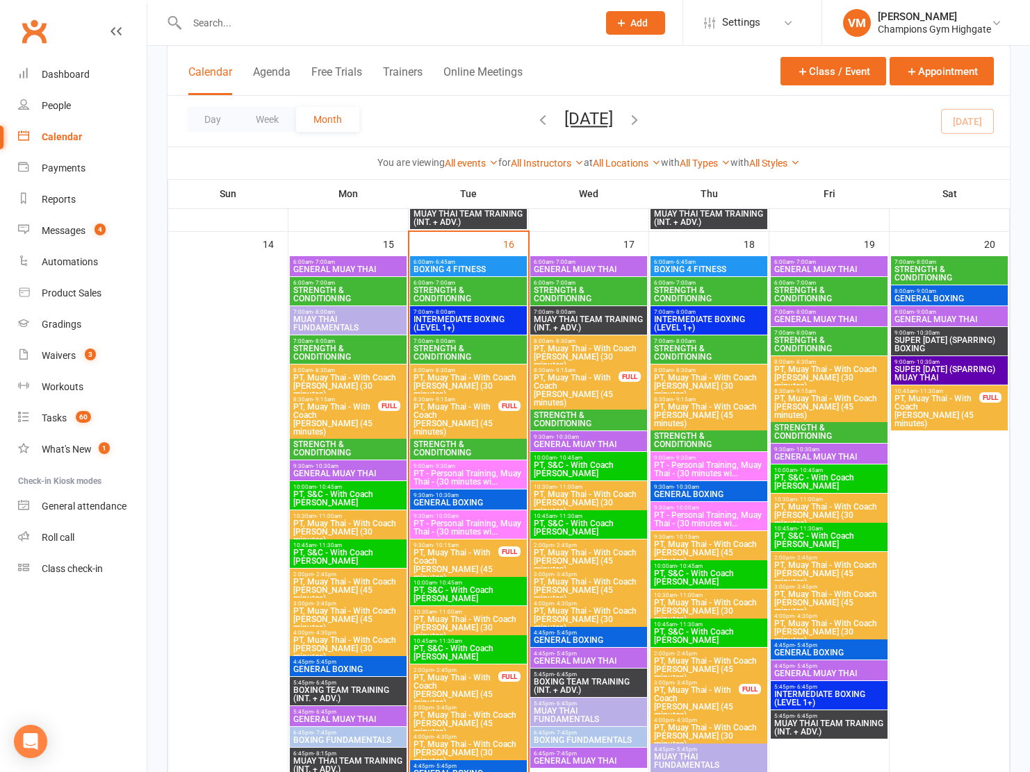
click at [471, 467] on span "9:00am - 9:30am" at bounding box center [468, 466] width 111 height 6
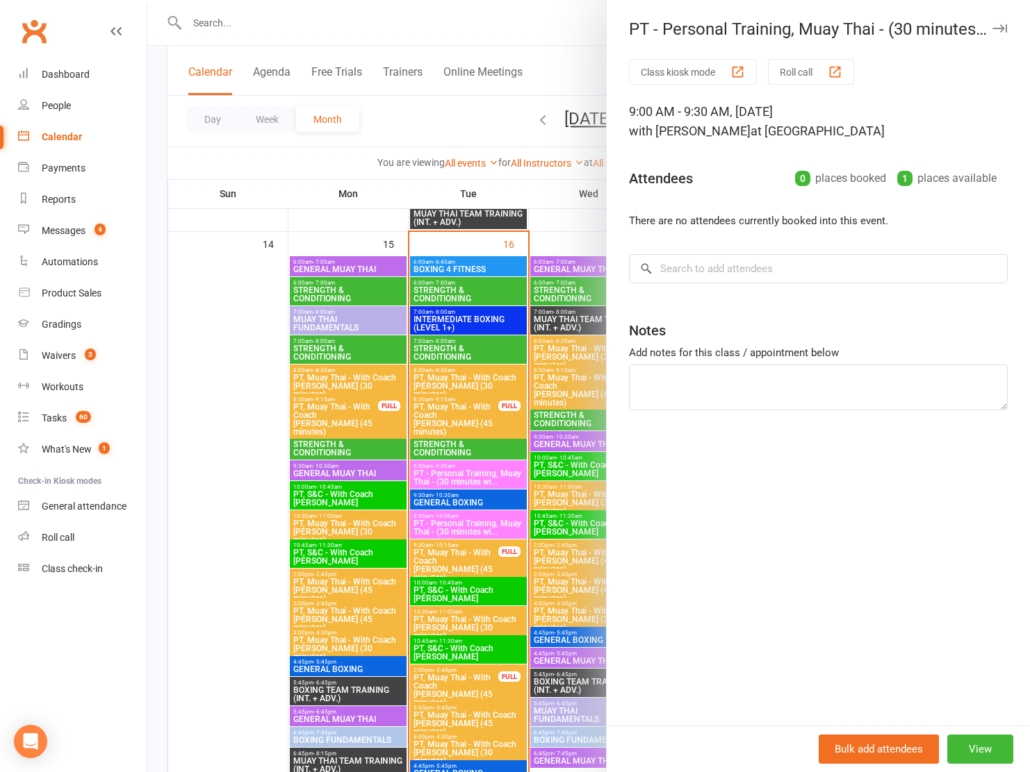
click at [471, 467] on div at bounding box center [588, 386] width 882 height 772
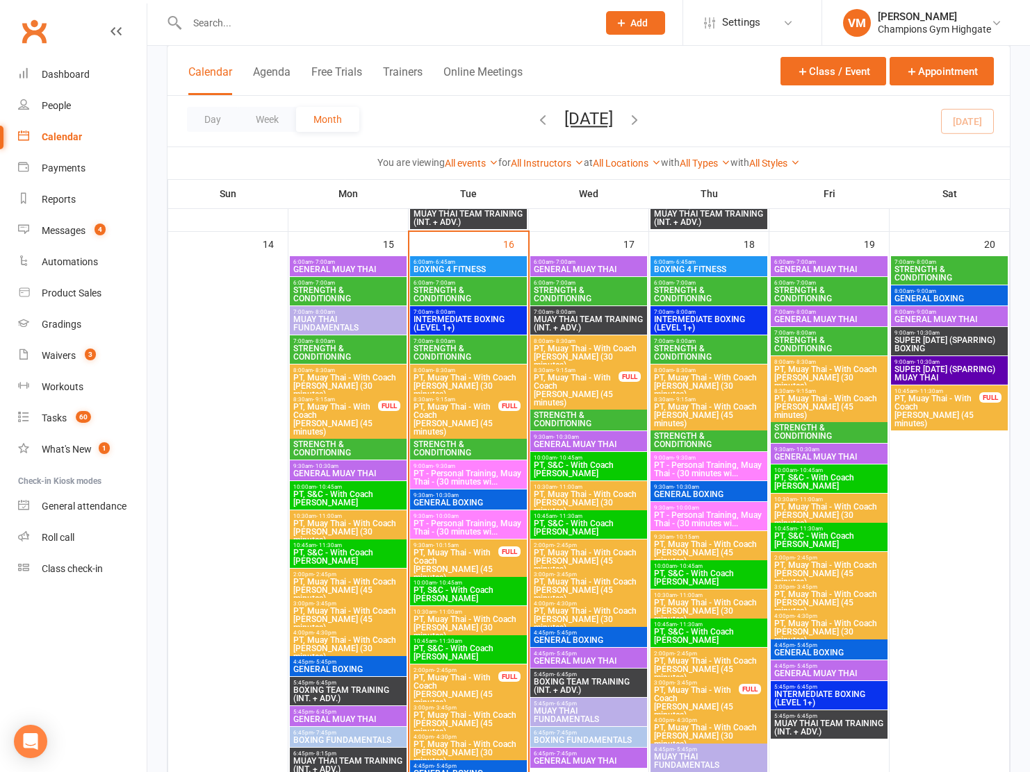
click at [459, 511] on div "9:30am - 10:00am PT - Personal Training, Muay Thai - (30 minutes wi..." at bounding box center [468, 525] width 117 height 28
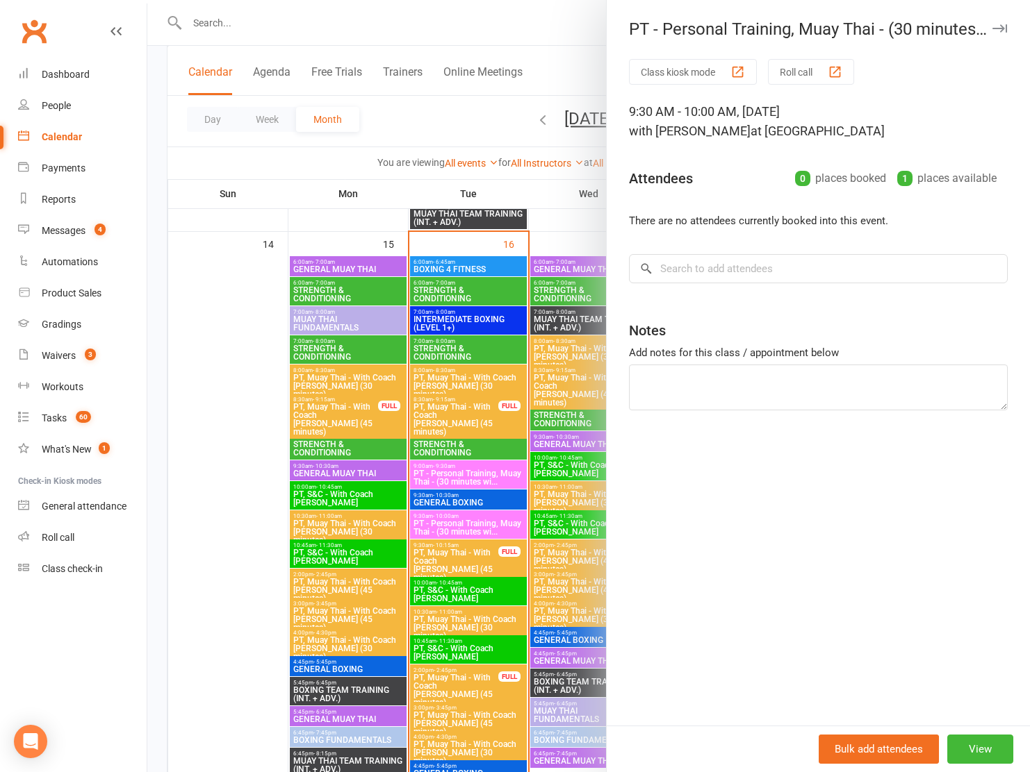
click at [459, 511] on div at bounding box center [588, 386] width 882 height 772
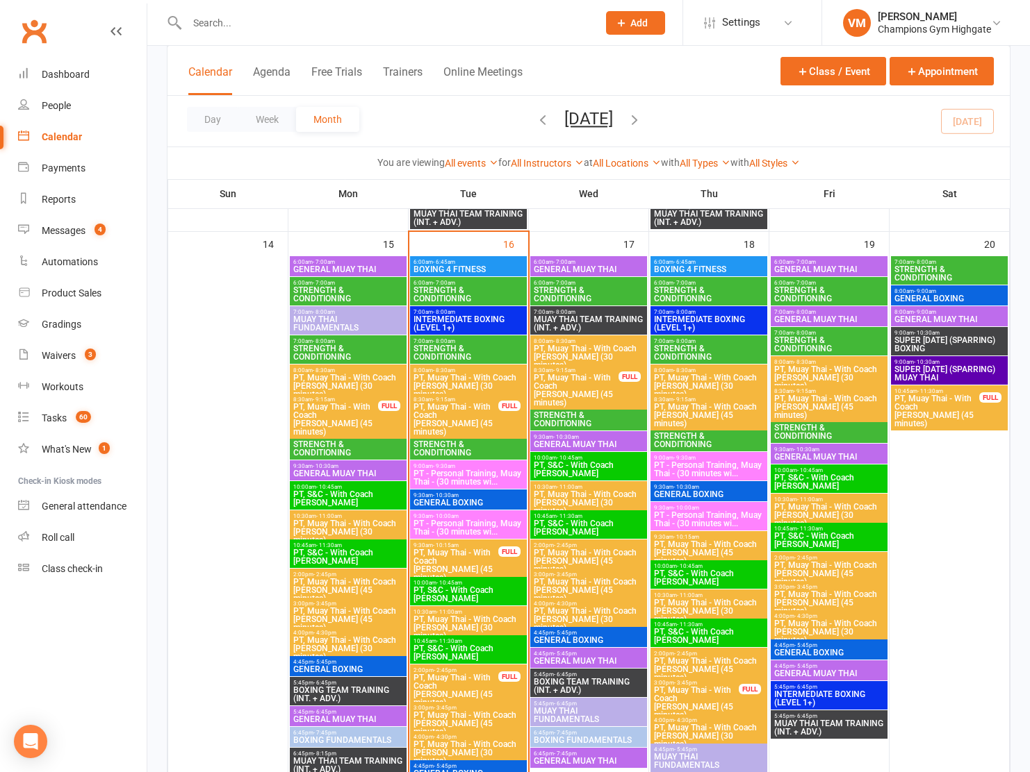
click at [434, 604] on div "10:00am - 10:45am PT, S&C - With Coach [PERSON_NAME]" at bounding box center [468, 591] width 117 height 28
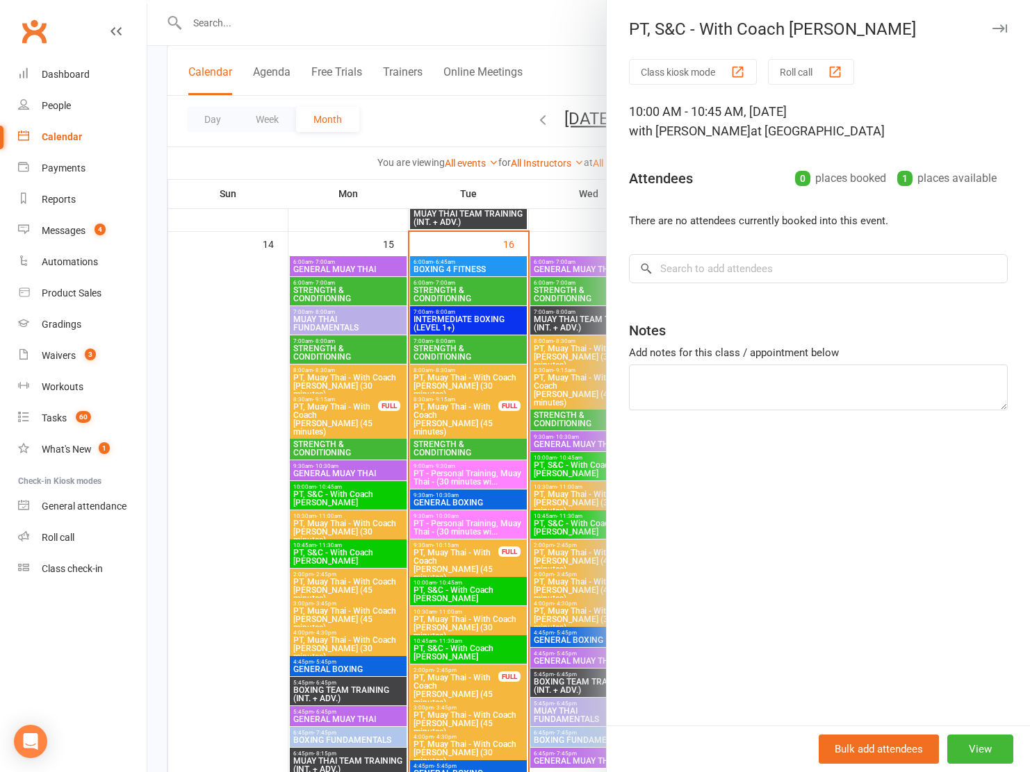
click at [436, 646] on div at bounding box center [588, 386] width 882 height 772
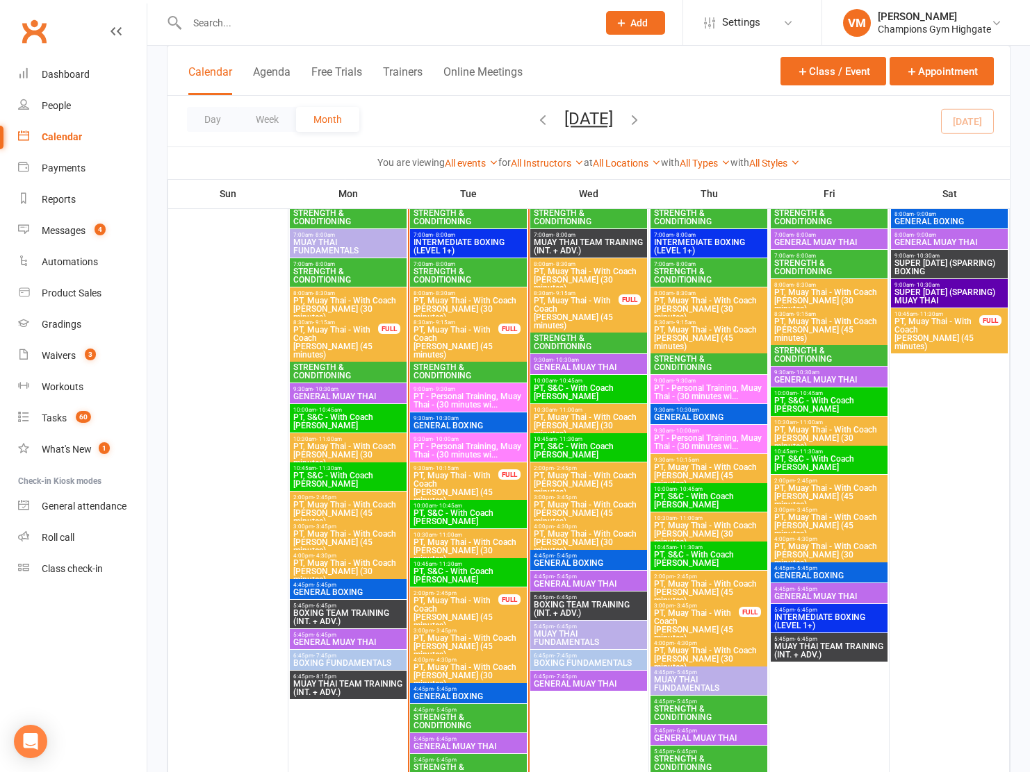
scroll to position [1589, 0]
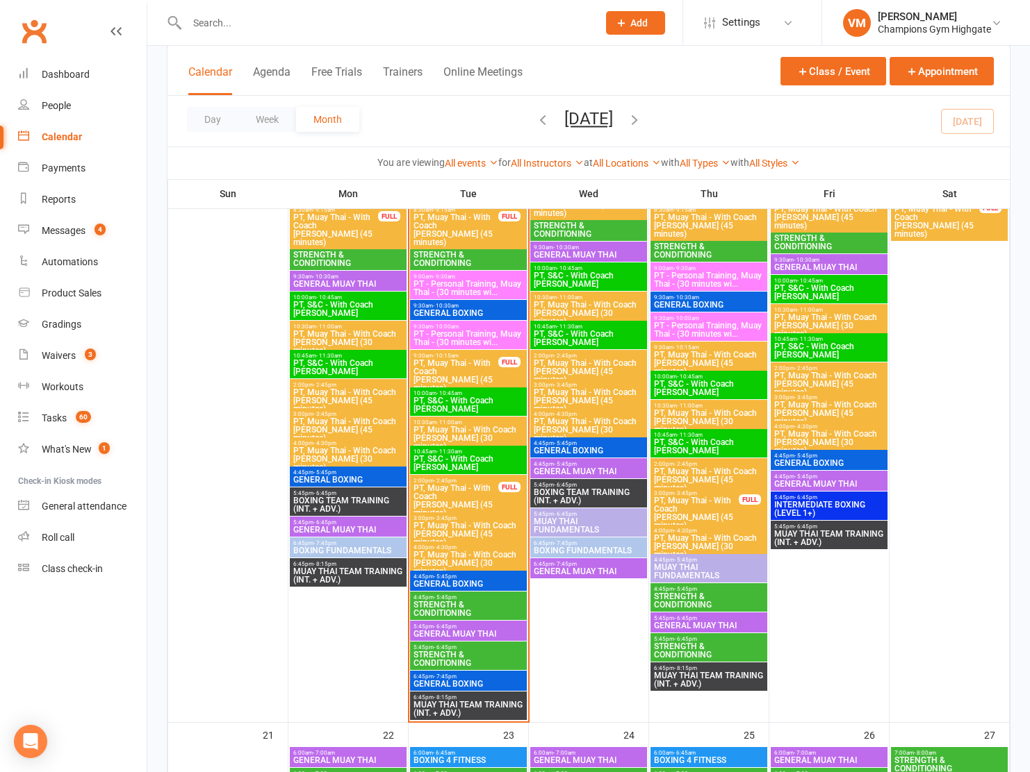
click at [443, 616] on span "STRENGTH & CONDITIONING" at bounding box center [468, 609] width 111 height 17
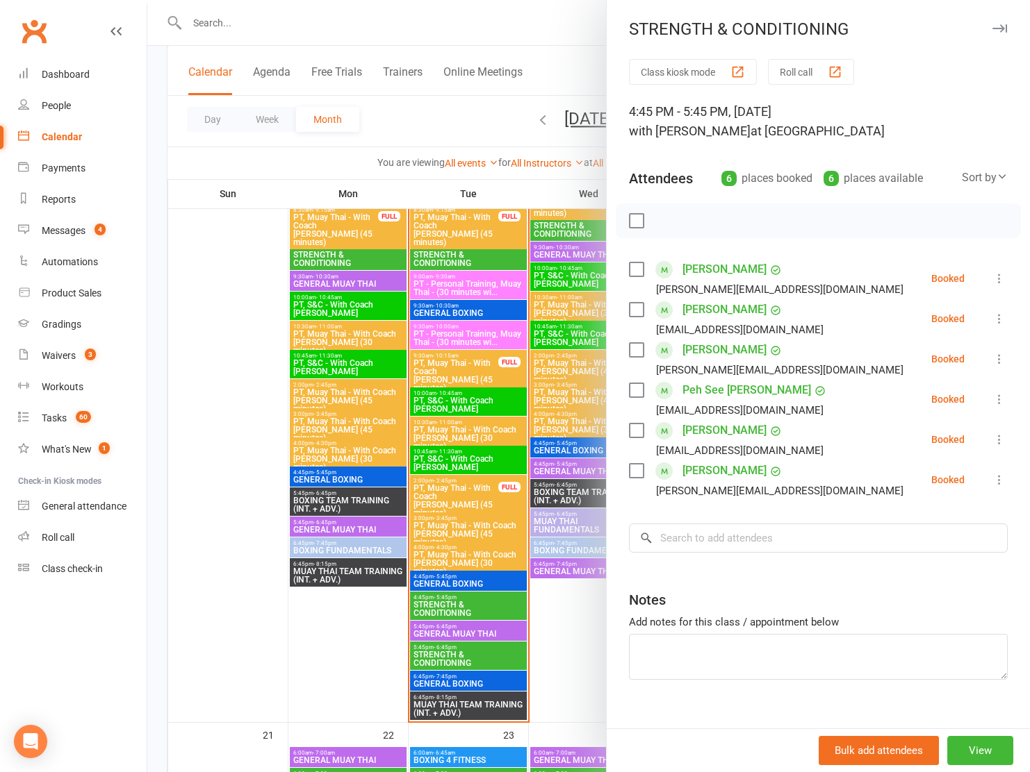
click at [435, 655] on div at bounding box center [588, 386] width 882 height 772
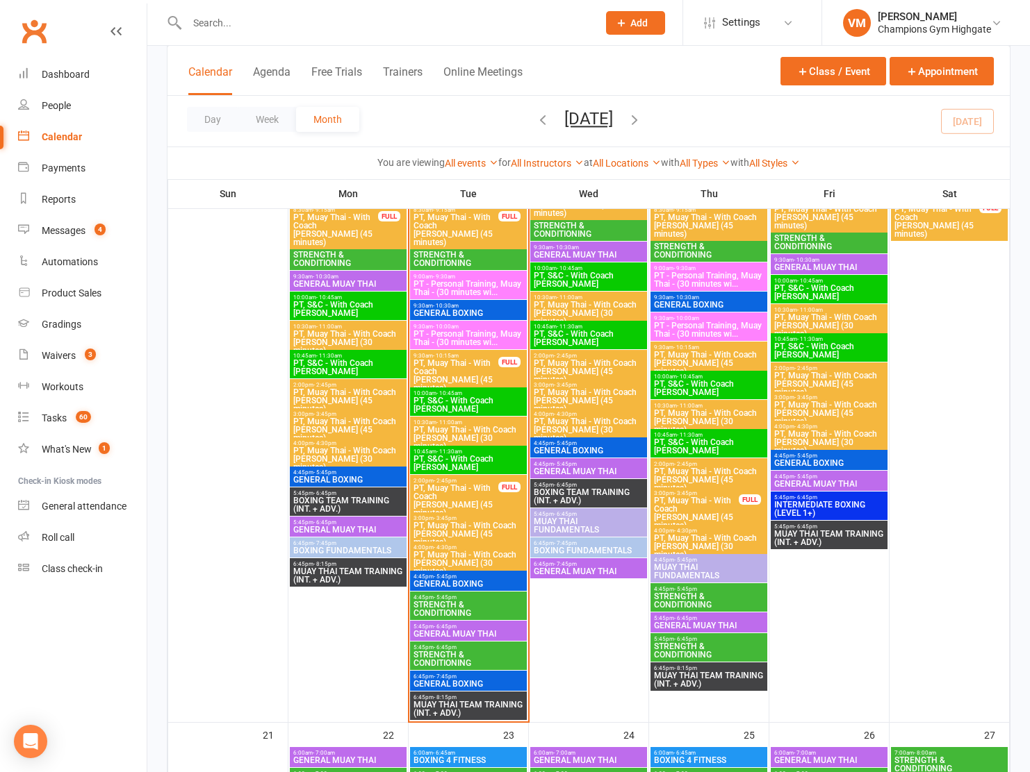
click at [435, 655] on span "STRENGTH & CONDITIONING" at bounding box center [468, 659] width 111 height 17
